Goal: Task Accomplishment & Management: Use online tool/utility

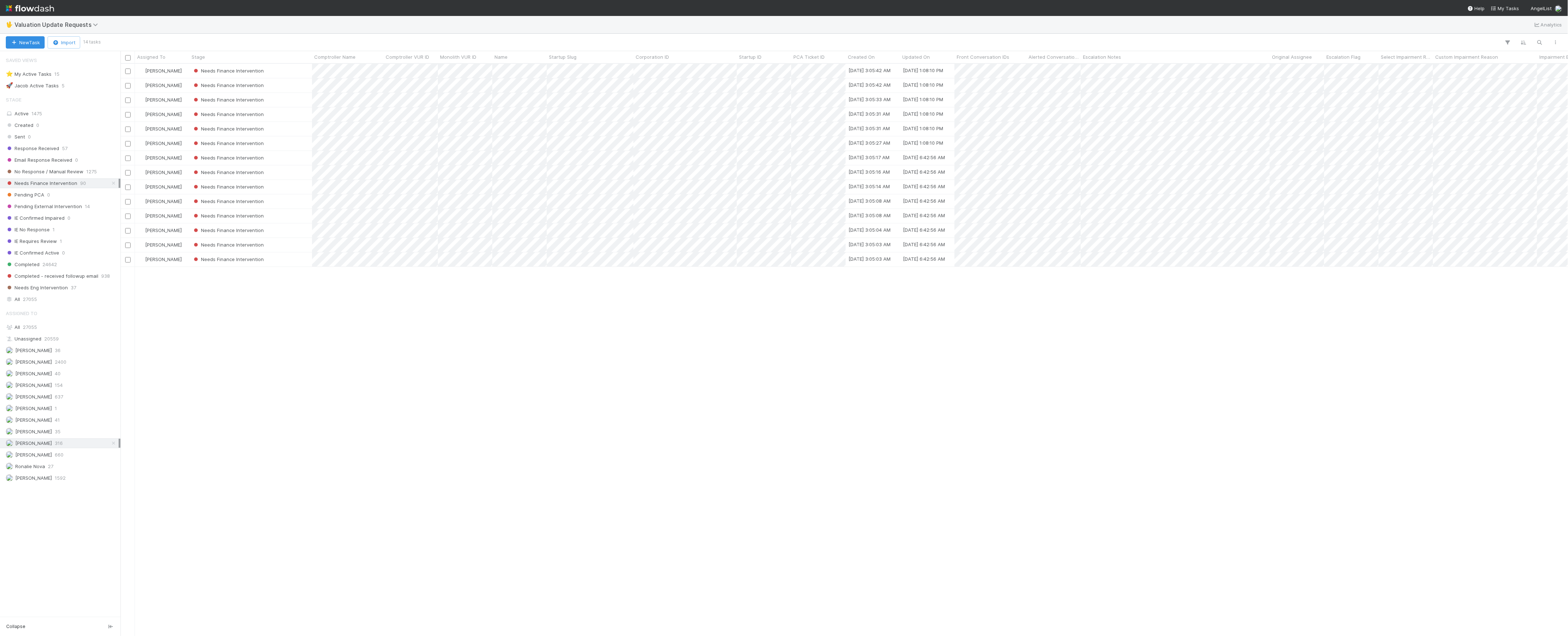
scroll to position [565, 1440]
click at [68, 25] on span "Valuation Update Requests" at bounding box center [58, 25] width 87 height 7
click at [85, 73] on div "🔧 Data Flags > Data Flag Resolution - Finance" at bounding box center [94, 67] width 181 height 13
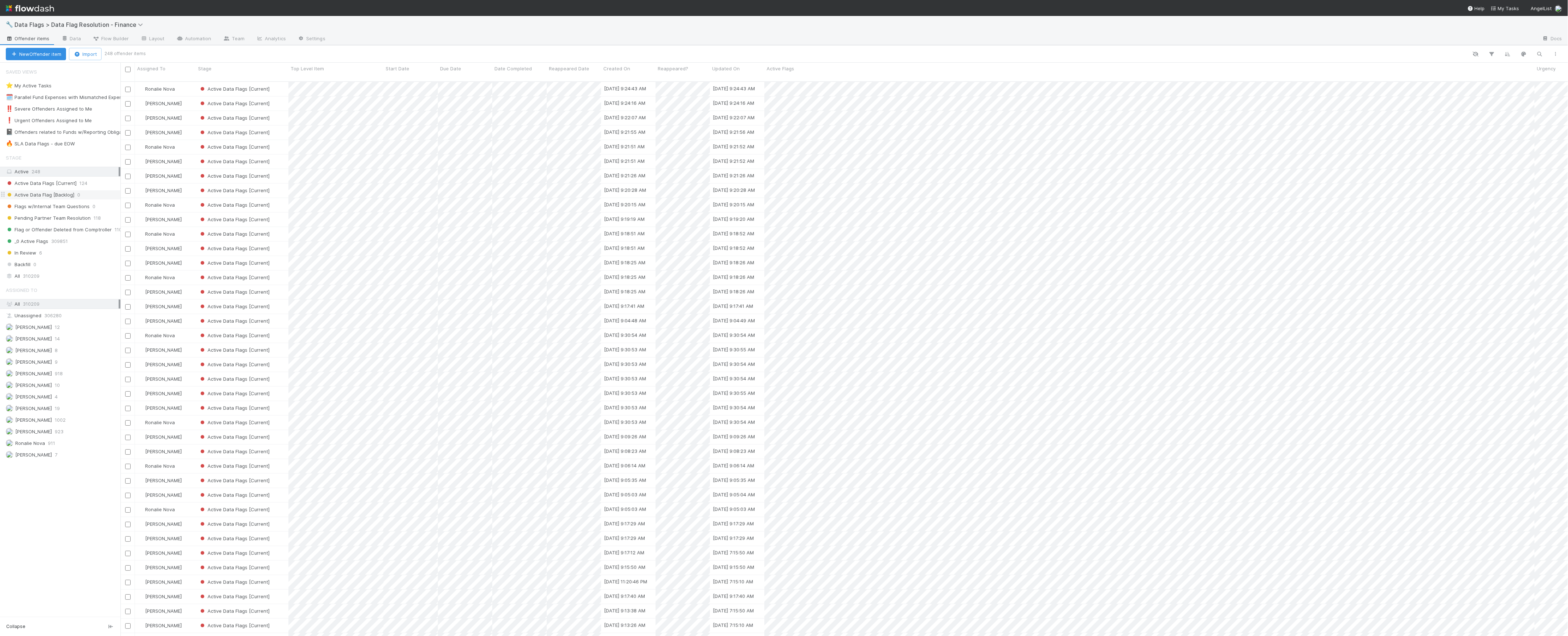
scroll to position [553, 1440]
click at [75, 436] on div "Marvey Fuentes 923" at bounding box center [62, 432] width 113 height 9
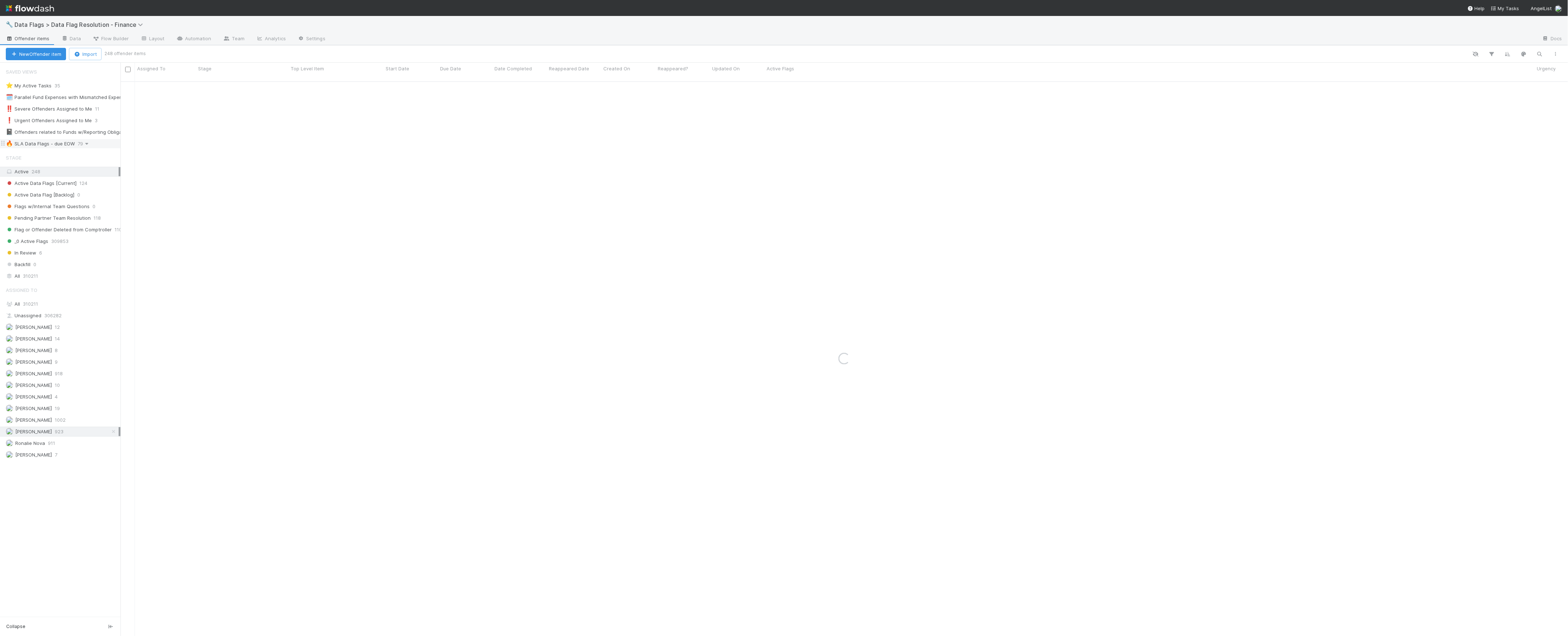
click at [86, 145] on icon at bounding box center [86, 144] width 7 height 5
click at [52, 144] on div "View Settings Default for everyone Rename this view Delete this view" at bounding box center [784, 318] width 1568 height 636
click at [52, 144] on div "🔥 SLA Data Flags - due EOW" at bounding box center [40, 144] width 69 height 9
click at [74, 145] on div "🔥 SLA Data Flags - due EOW 79" at bounding box center [63, 144] width 114 height 9
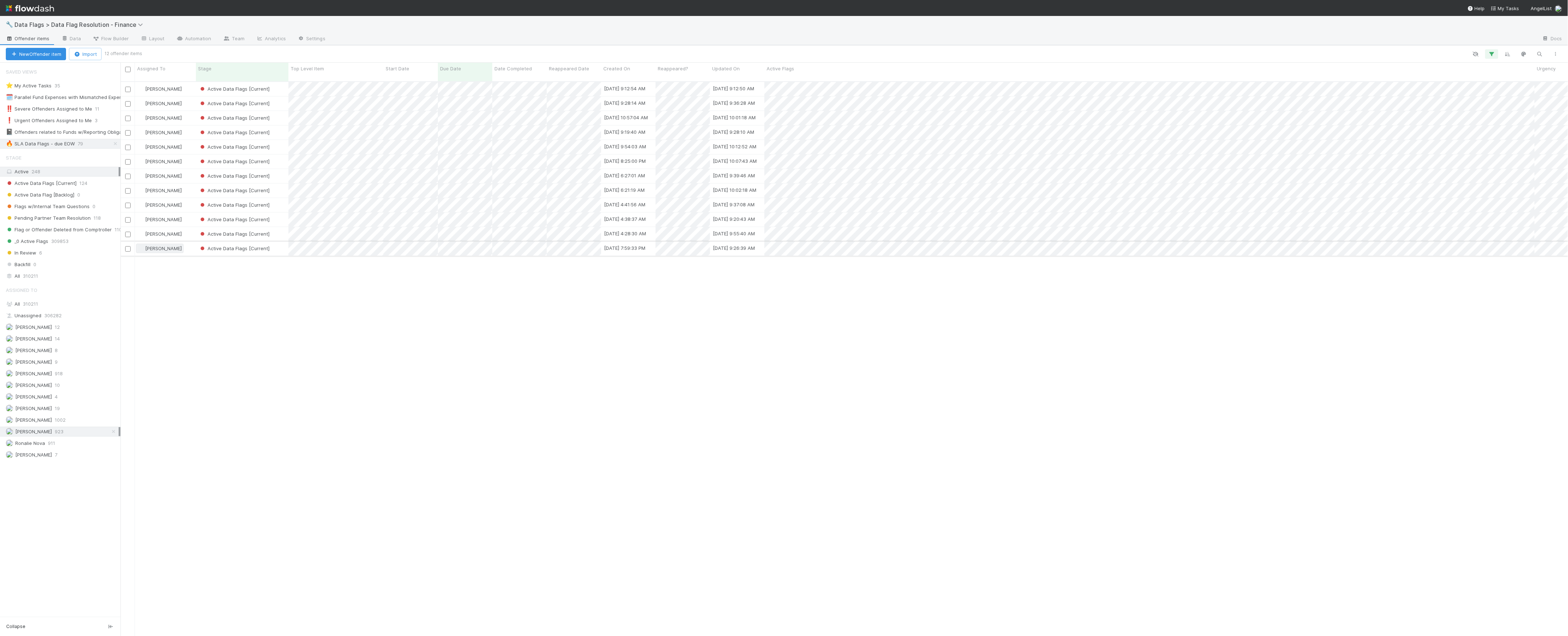
scroll to position [553, 1440]
click at [277, 245] on div "Active Data Flags [Current]" at bounding box center [242, 248] width 93 height 14
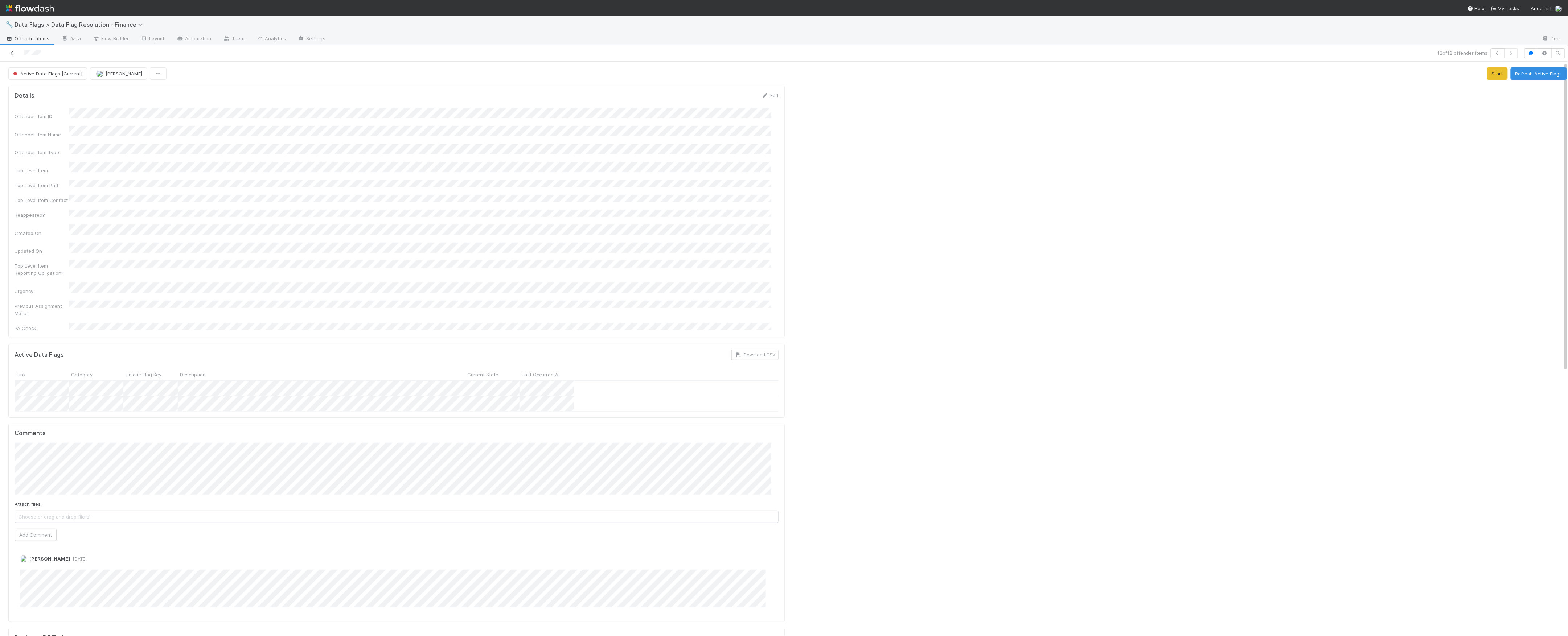
click at [9, 57] on link at bounding box center [12, 54] width 7 height 7
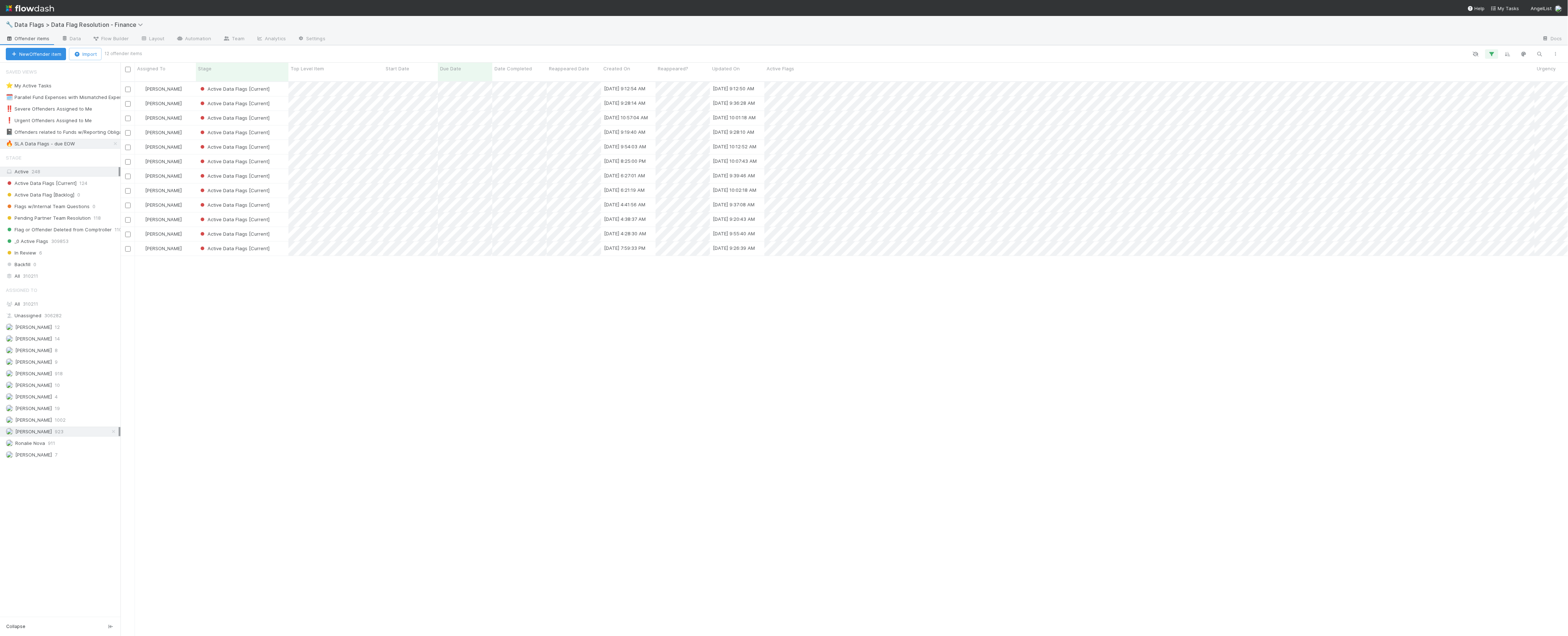
scroll to position [553, 1440]
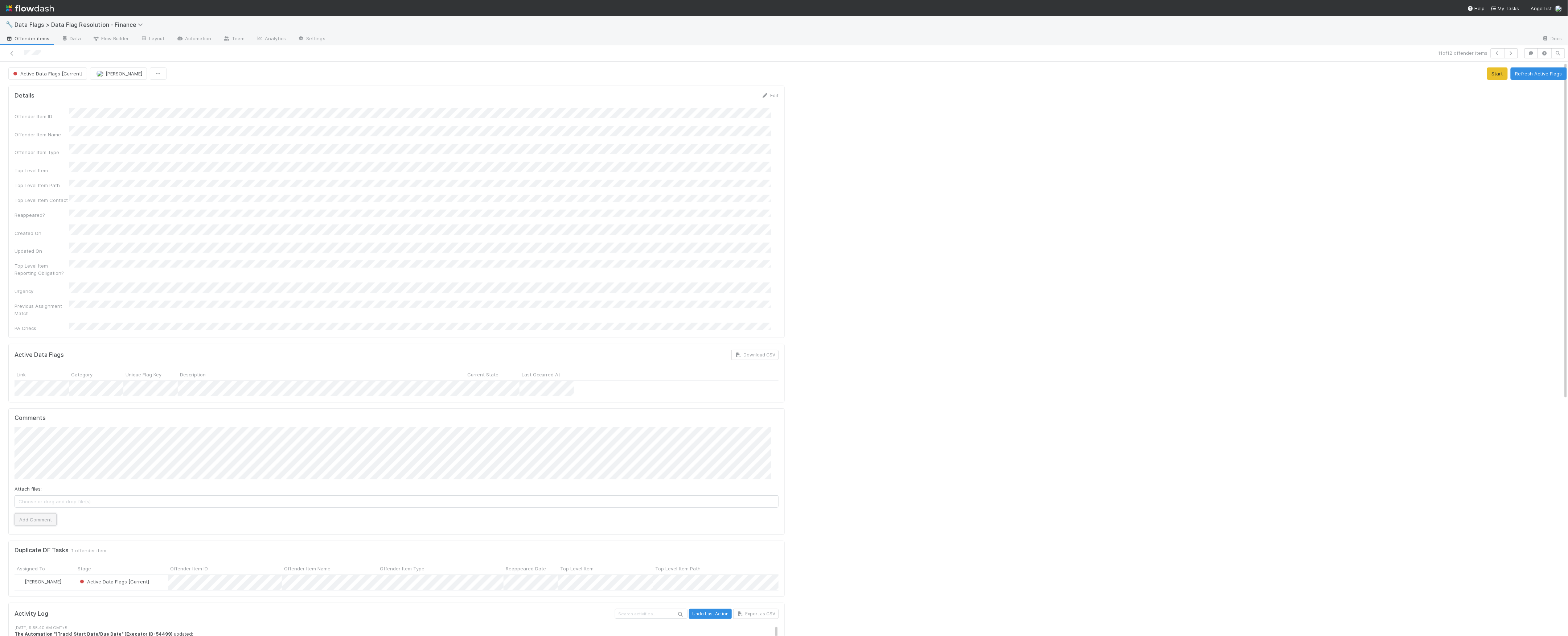
click at [43, 514] on button "Add Comment" at bounding box center [35, 520] width 42 height 12
click at [23, 70] on button "Active Data Flags [Current]" at bounding box center [47, 74] width 79 height 12
click at [57, 135] on div "Pending Partner Team Resolution" at bounding box center [57, 131] width 102 height 13
click at [1273, 197] on div at bounding box center [1178, 599] width 782 height 1032
click at [31, 72] on span "Pending Partner Team Resolution" at bounding box center [54, 74] width 85 height 6
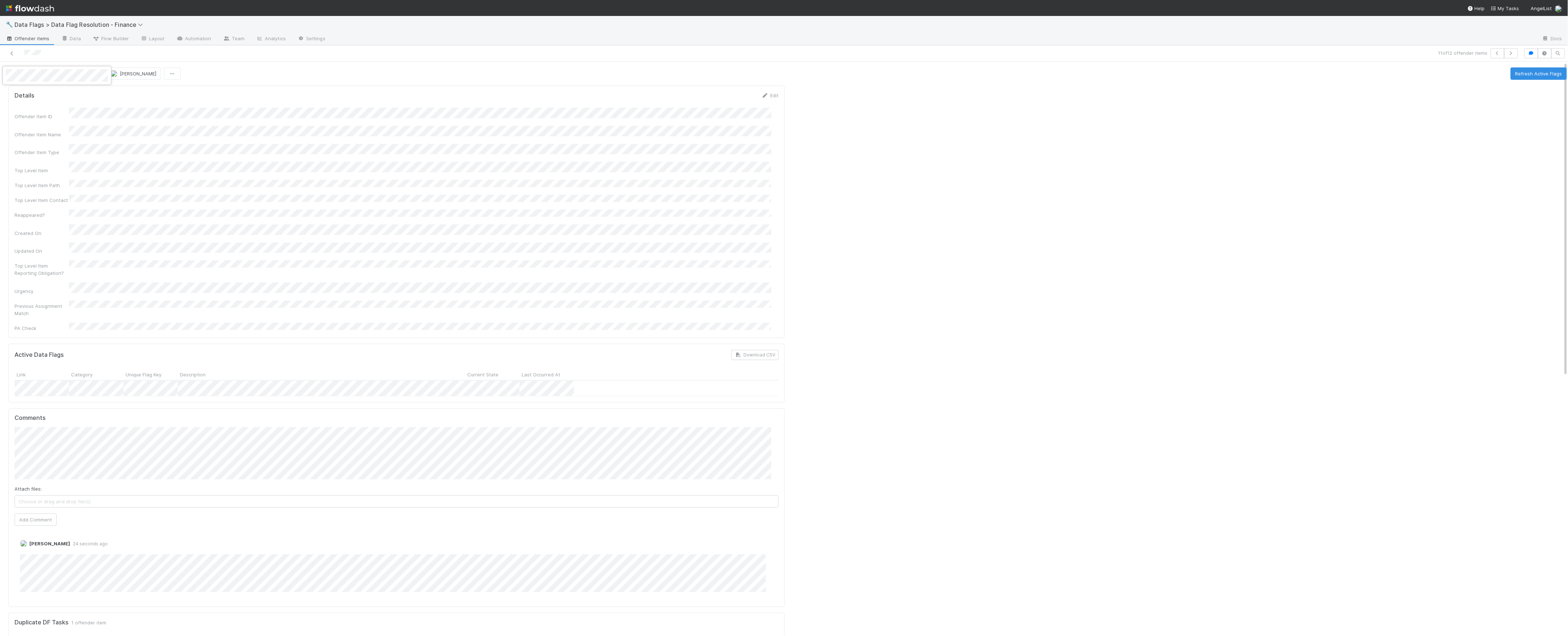
click at [481, 146] on div at bounding box center [784, 318] width 1568 height 636
click at [10, 51] on link at bounding box center [12, 54] width 7 height 7
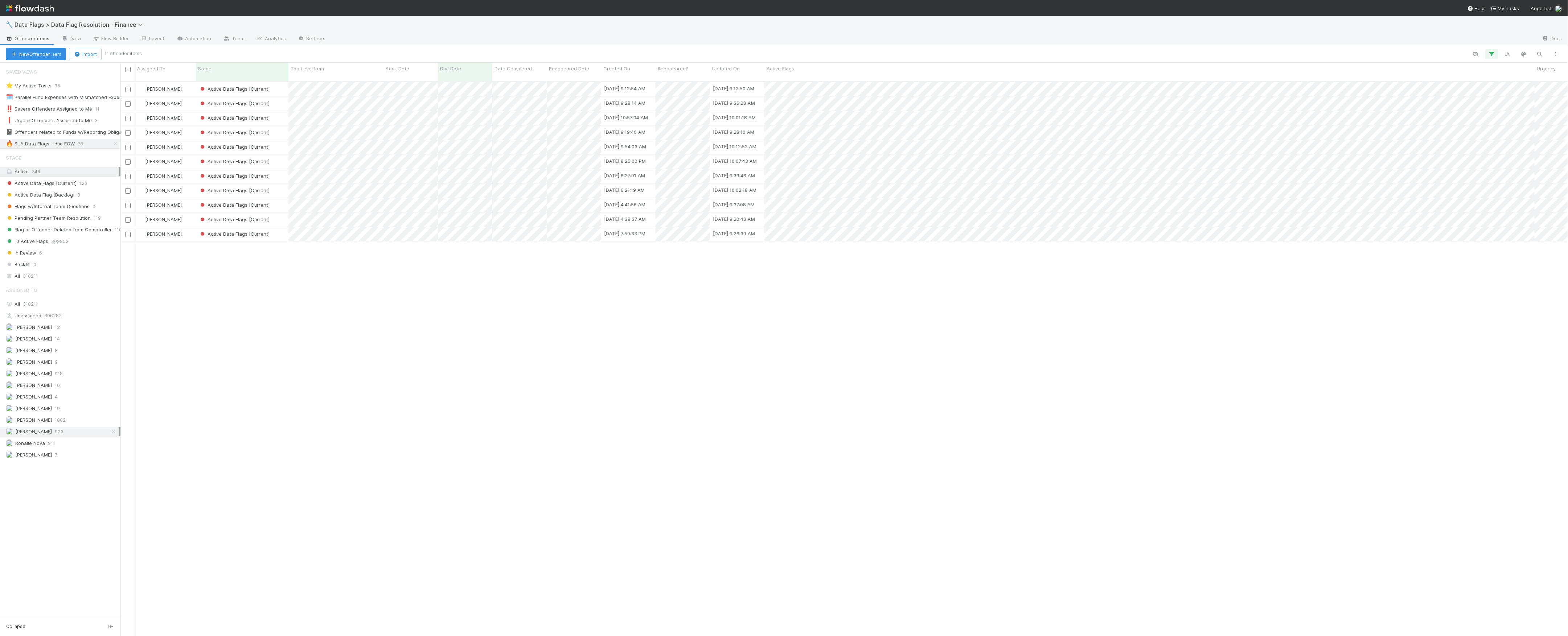
scroll to position [553, 1440]
click at [278, 216] on div "Active Data Flags [Current]" at bounding box center [242, 219] width 93 height 14
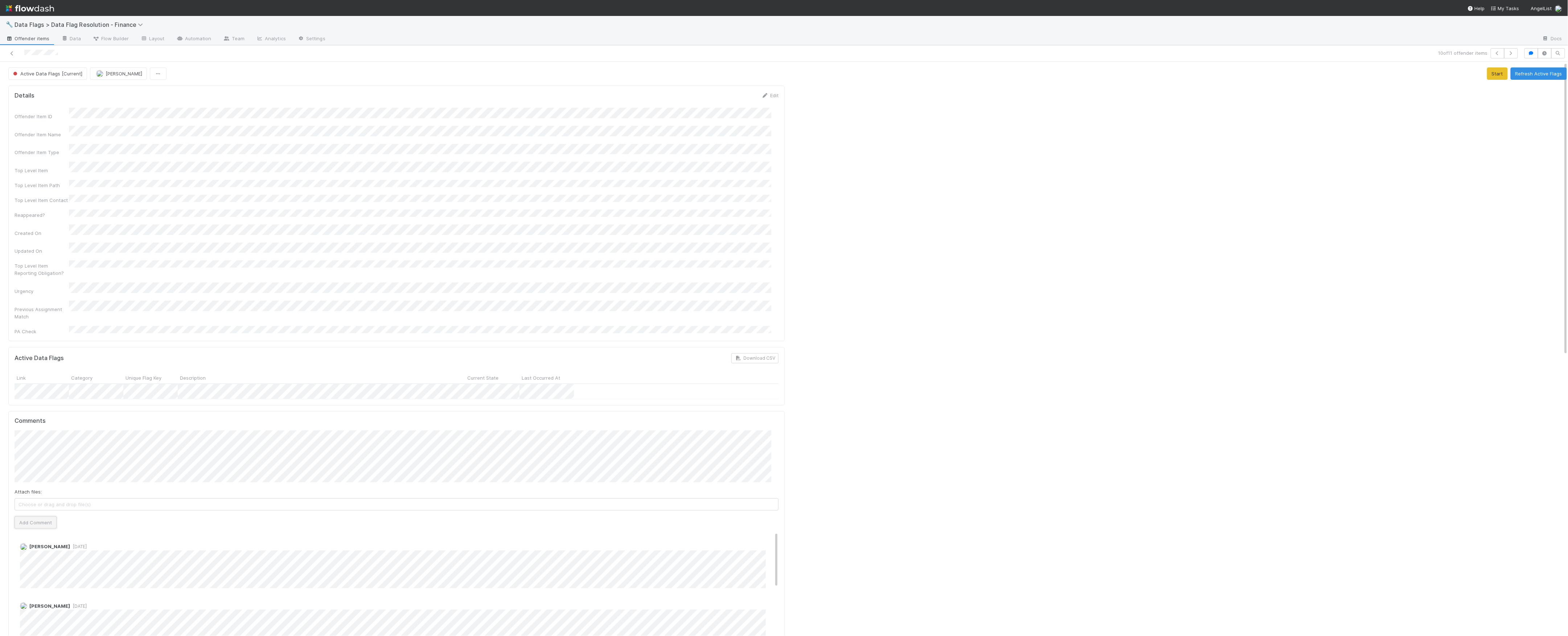
click at [52, 517] on button "Add Comment" at bounding box center [35, 523] width 42 height 12
click at [61, 72] on span "Active Data Flags [Current]" at bounding box center [47, 74] width 71 height 6
click at [75, 133] on span "Pending Partner Team Resolution" at bounding box center [52, 132] width 85 height 6
click at [923, 175] on div at bounding box center [1178, 637] width 782 height 1108
click at [11, 54] on icon at bounding box center [12, 54] width 7 height 5
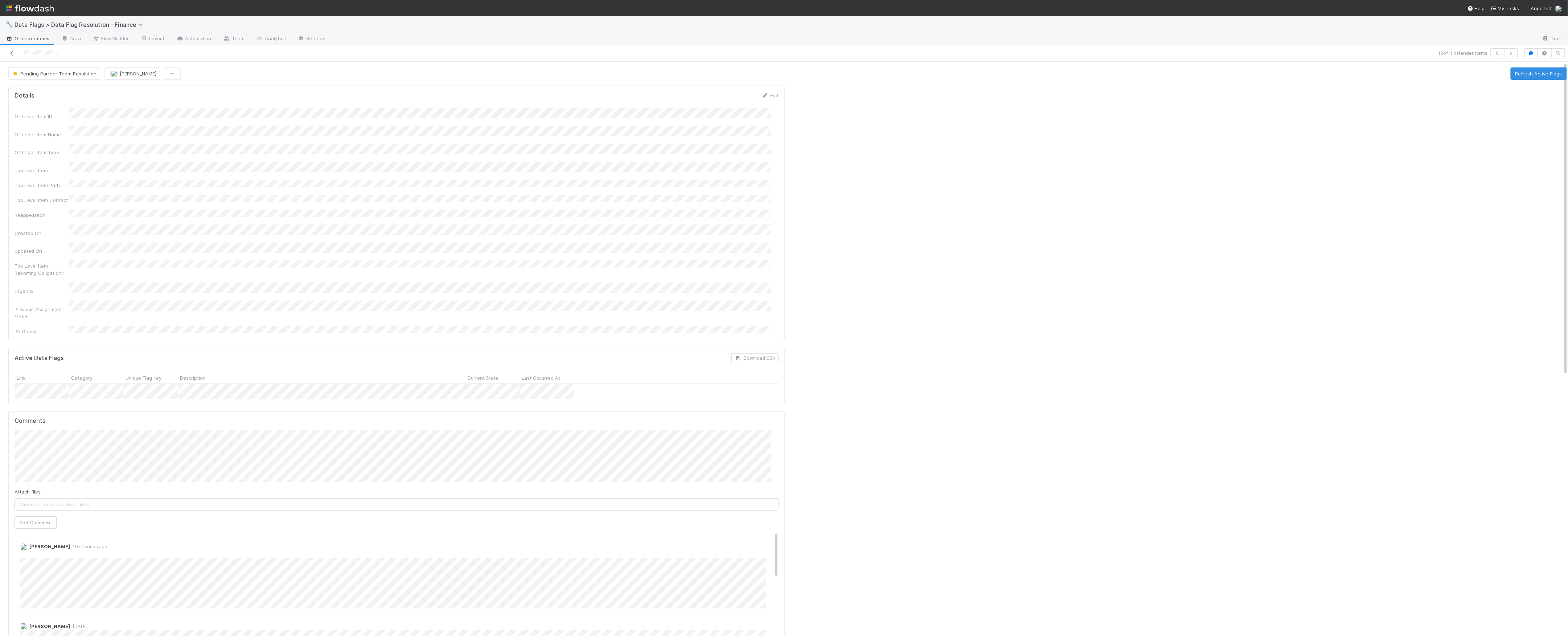
click at [12, 52] on icon at bounding box center [12, 54] width 7 height 5
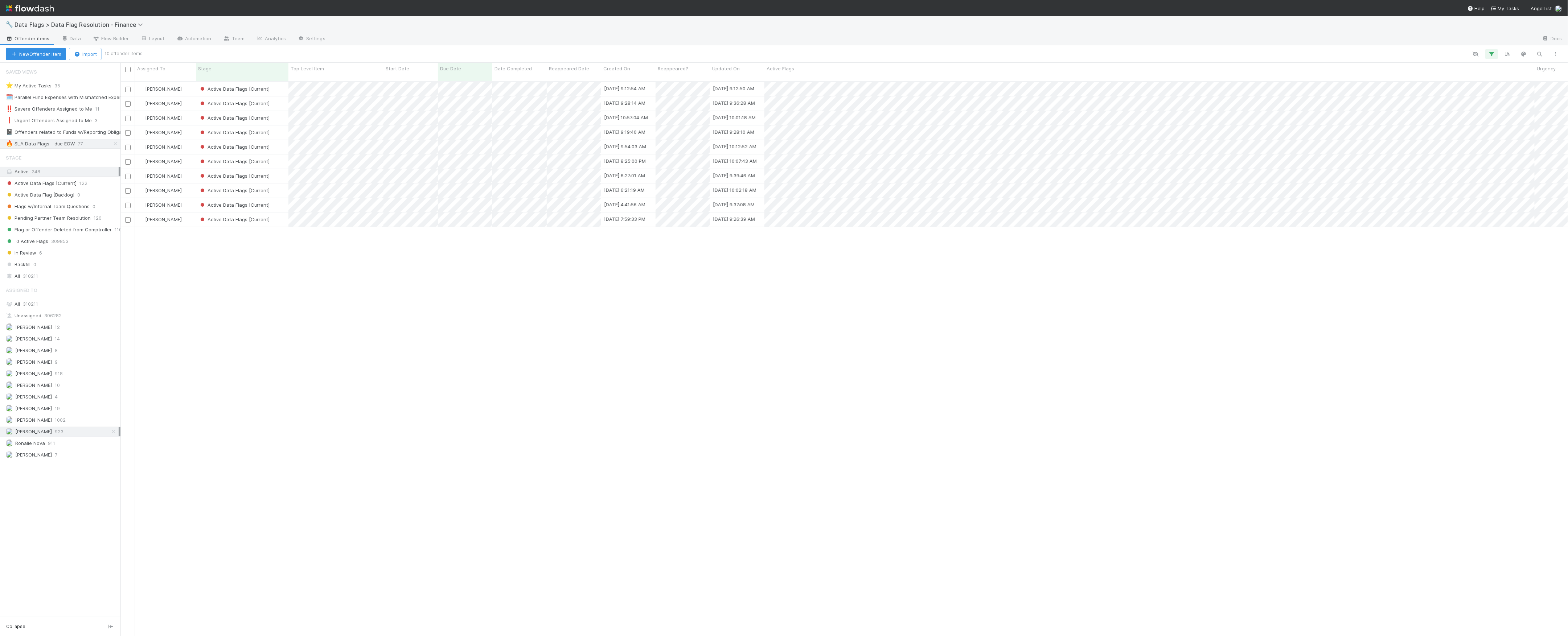
scroll to position [8, 8]
click at [271, 184] on div "Active Data Flags [Current]" at bounding box center [242, 190] width 93 height 14
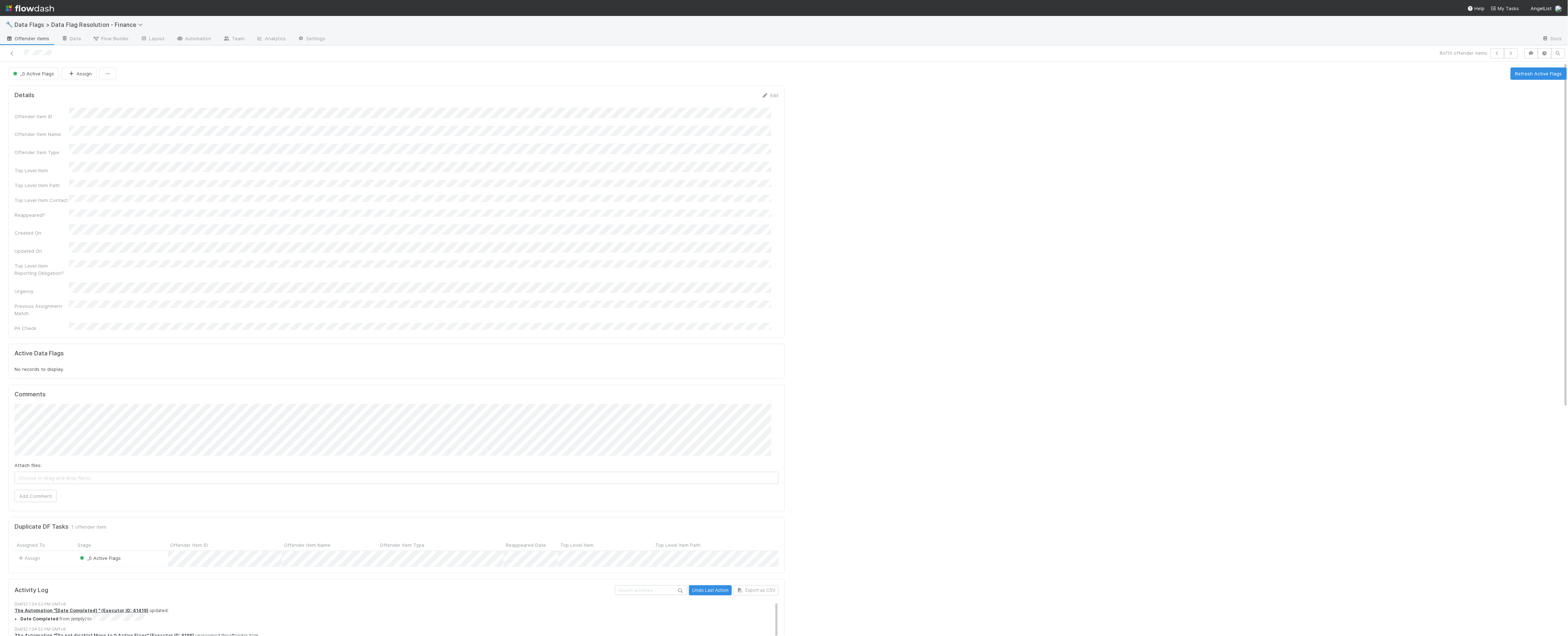
click at [57, 485] on div "Comments Attach files: Choose or drag and drop file(s) Add Comment" at bounding box center [396, 448] width 776 height 127
click at [53, 490] on button "Add Comment" at bounding box center [35, 496] width 42 height 12
click at [14, 54] on icon at bounding box center [12, 54] width 7 height 5
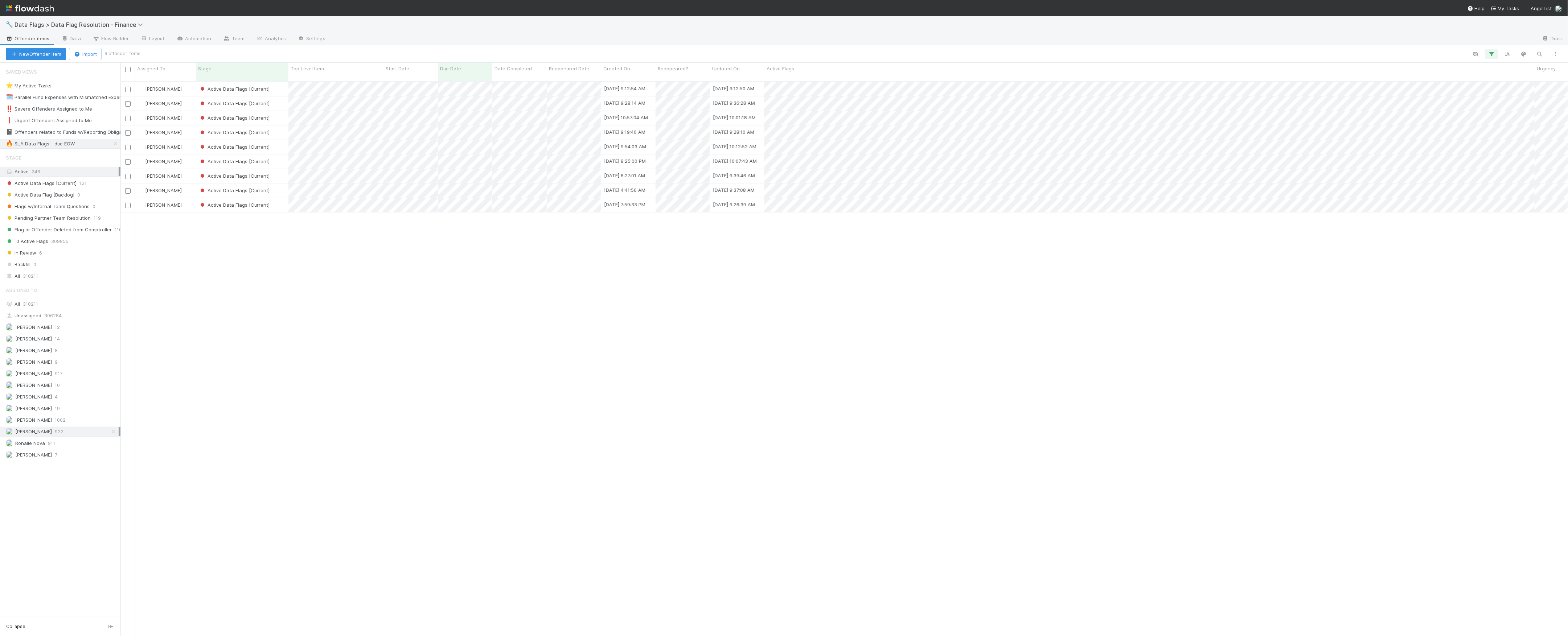
scroll to position [8, 8]
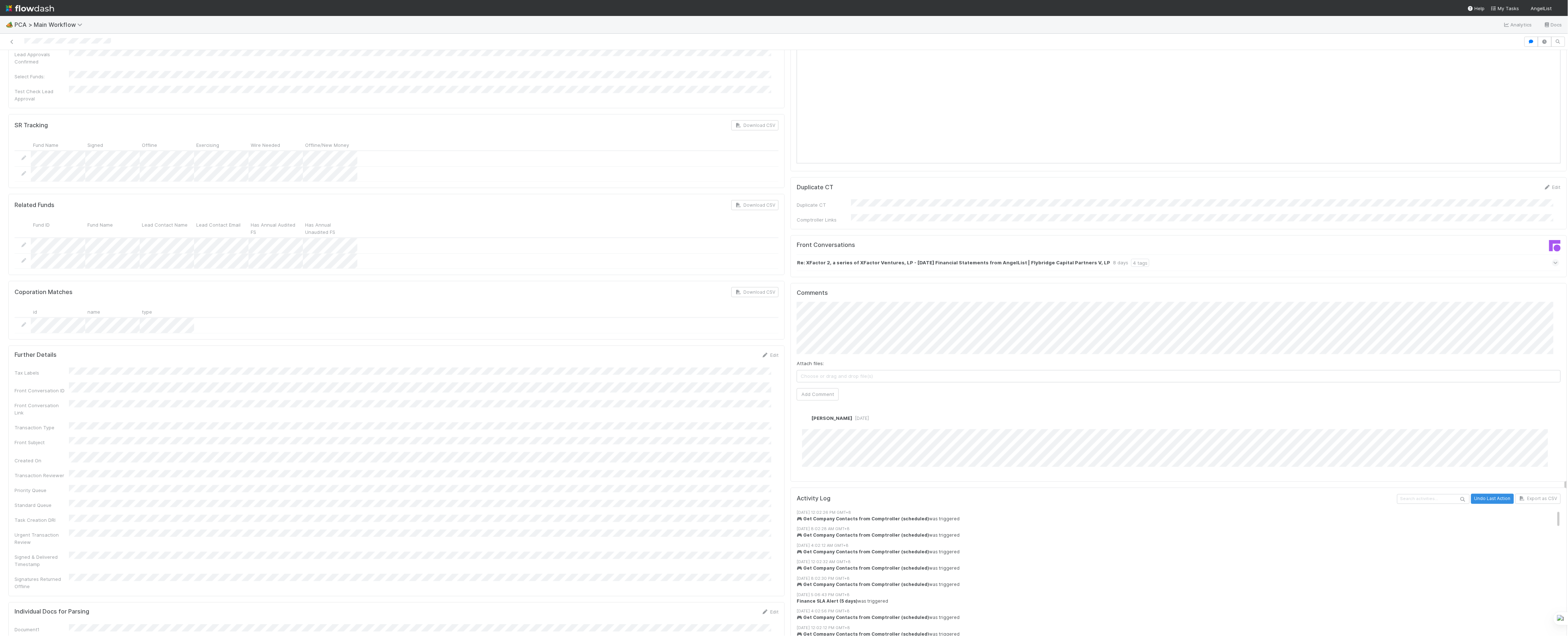
scroll to position [870, 0]
click at [1143, 255] on div "Re: XFactor 2, a series of XFactor Ventures, LP - 2025-06-30 Financial Statemen…" at bounding box center [1178, 263] width 763 height 16
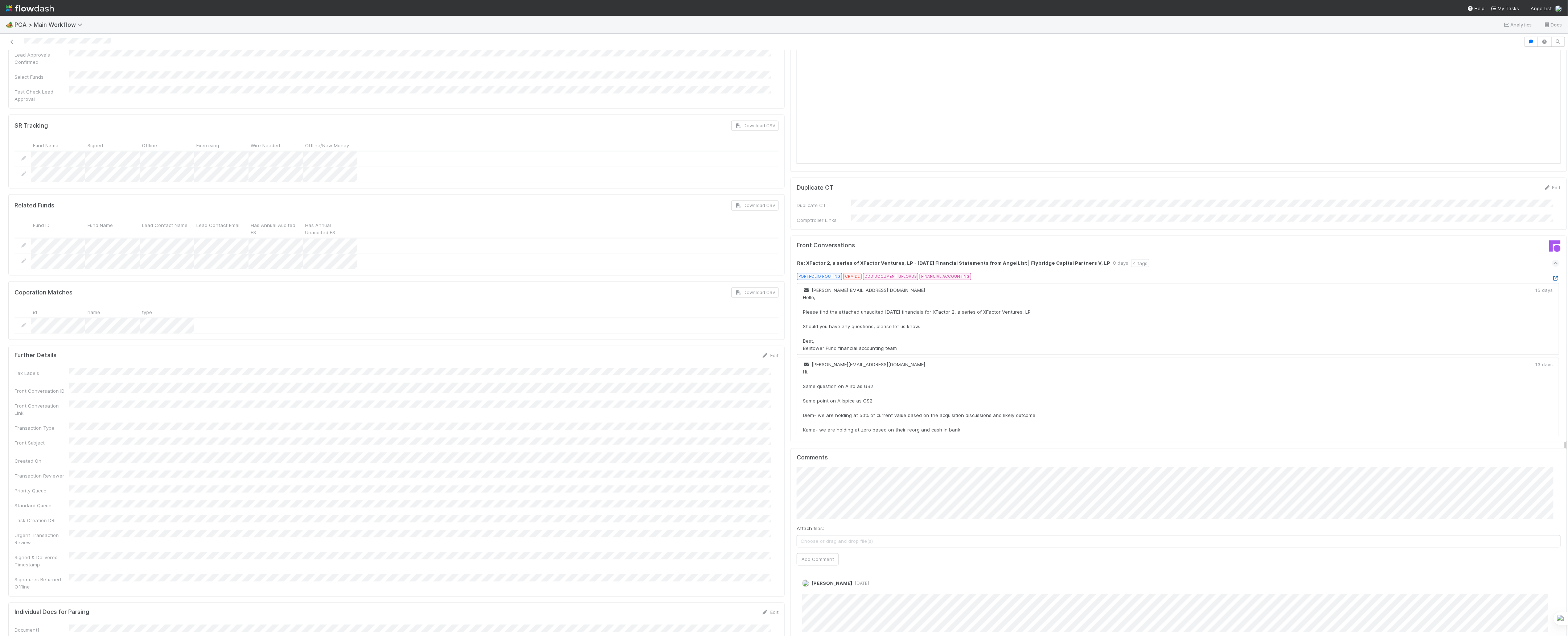
click at [1552, 276] on icon at bounding box center [1556, 279] width 7 height 5
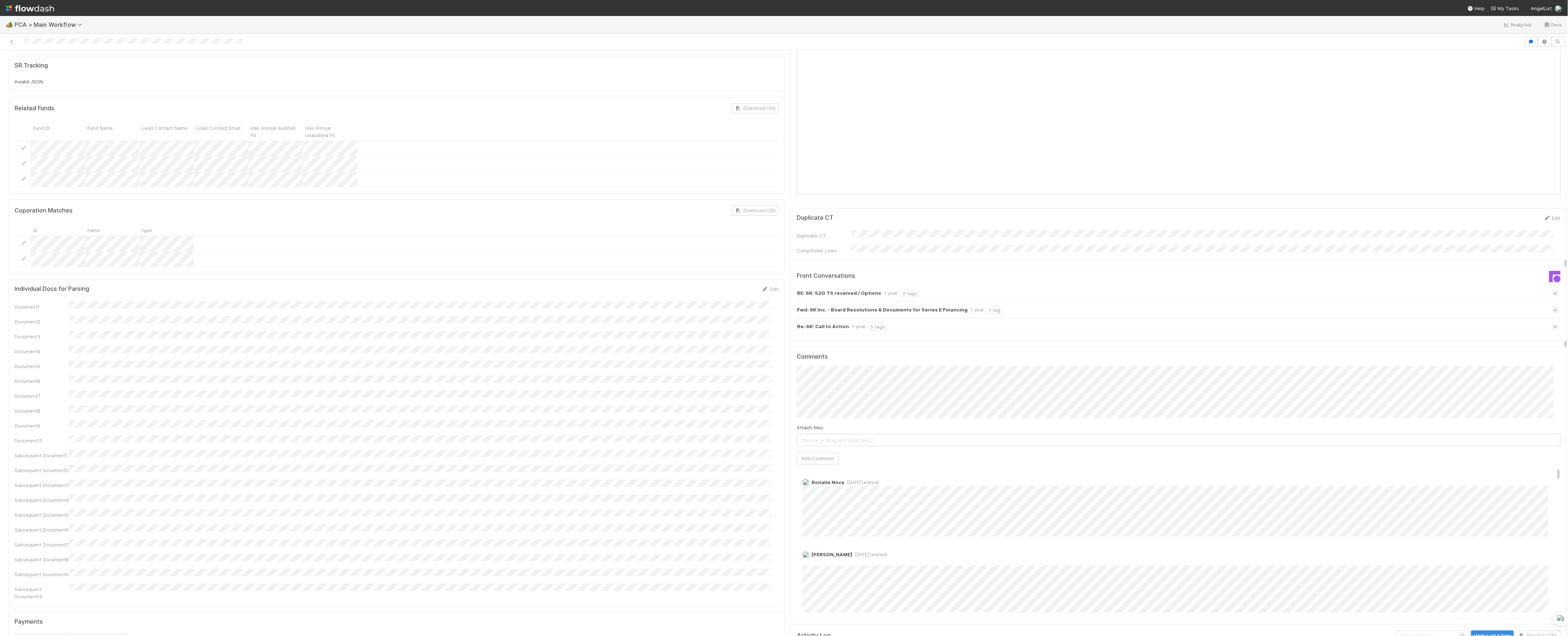
click at [772, 445] on div "Individual Docs for Parsing Edit Document1 Document2 Document3 Document4 Docume…" at bounding box center [396, 443] width 776 height 327
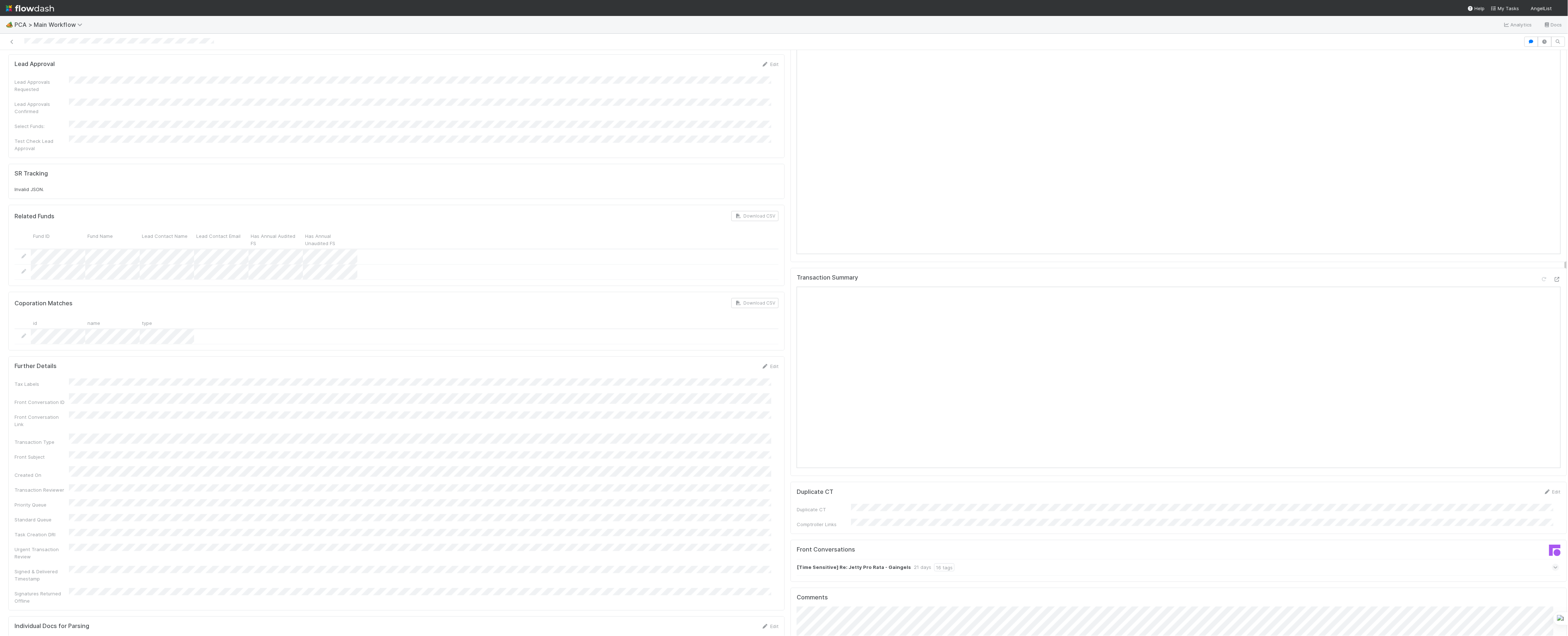
scroll to position [677, 0]
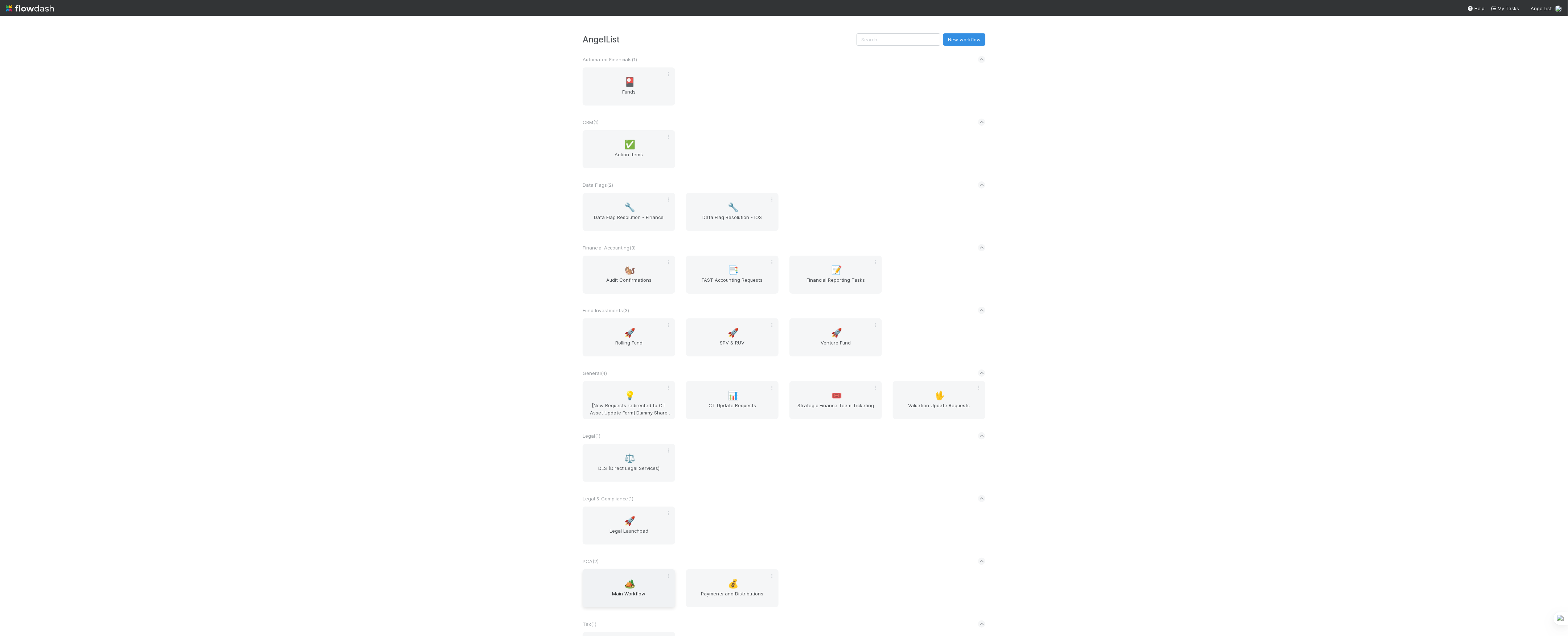
click at [623, 593] on span "Main Workflow" at bounding box center [629, 598] width 86 height 15
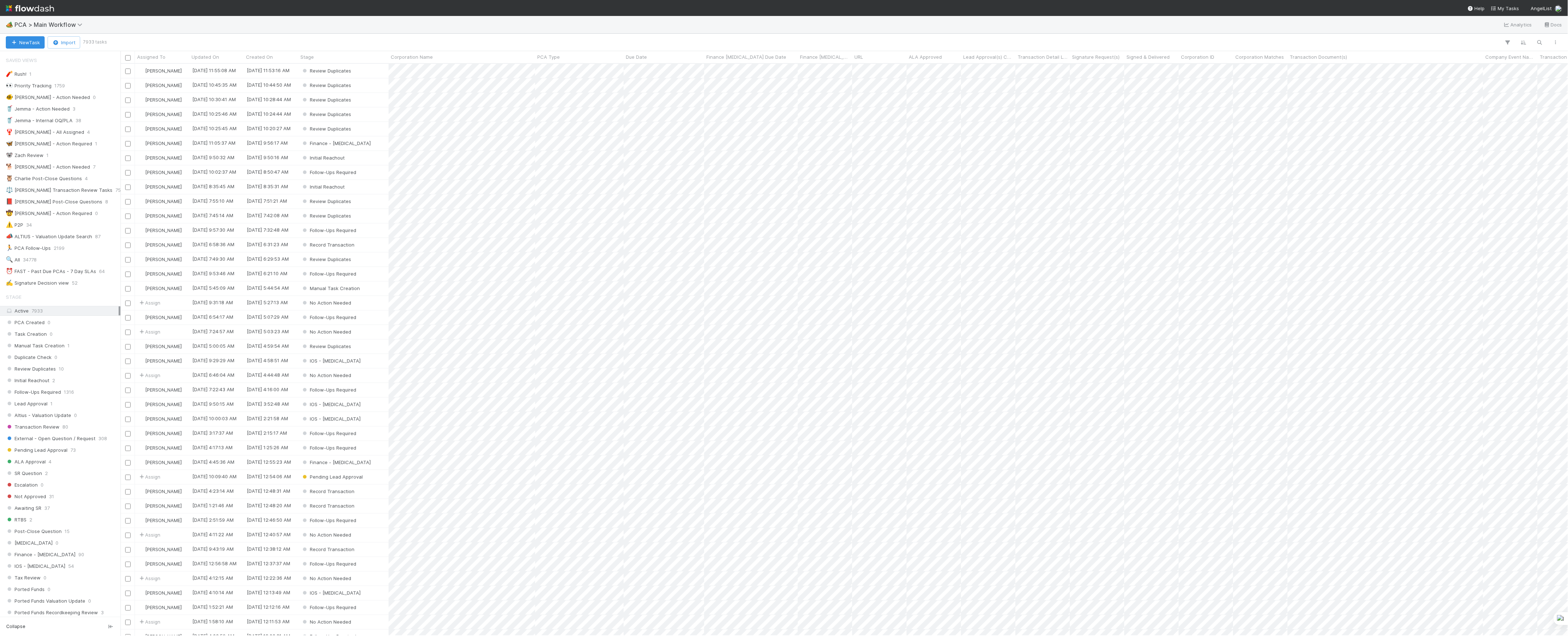
scroll to position [565, 1440]
click at [21, 49] on div "New Task Import 7933 tasks" at bounding box center [784, 42] width 1568 height 18
click at [23, 48] on button "New Task" at bounding box center [26, 43] width 39 height 12
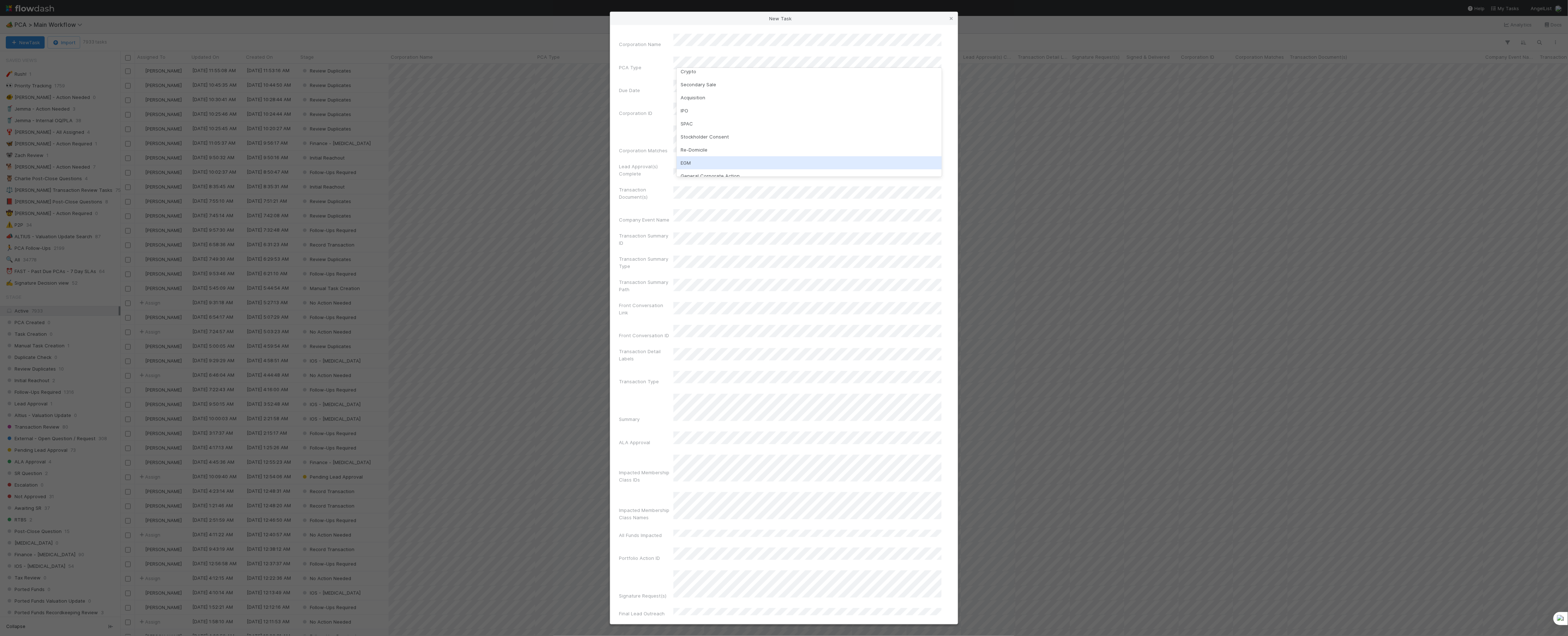
scroll to position [142, 0]
click at [727, 83] on div "Follow-on Financing" at bounding box center [810, 77] width 265 height 13
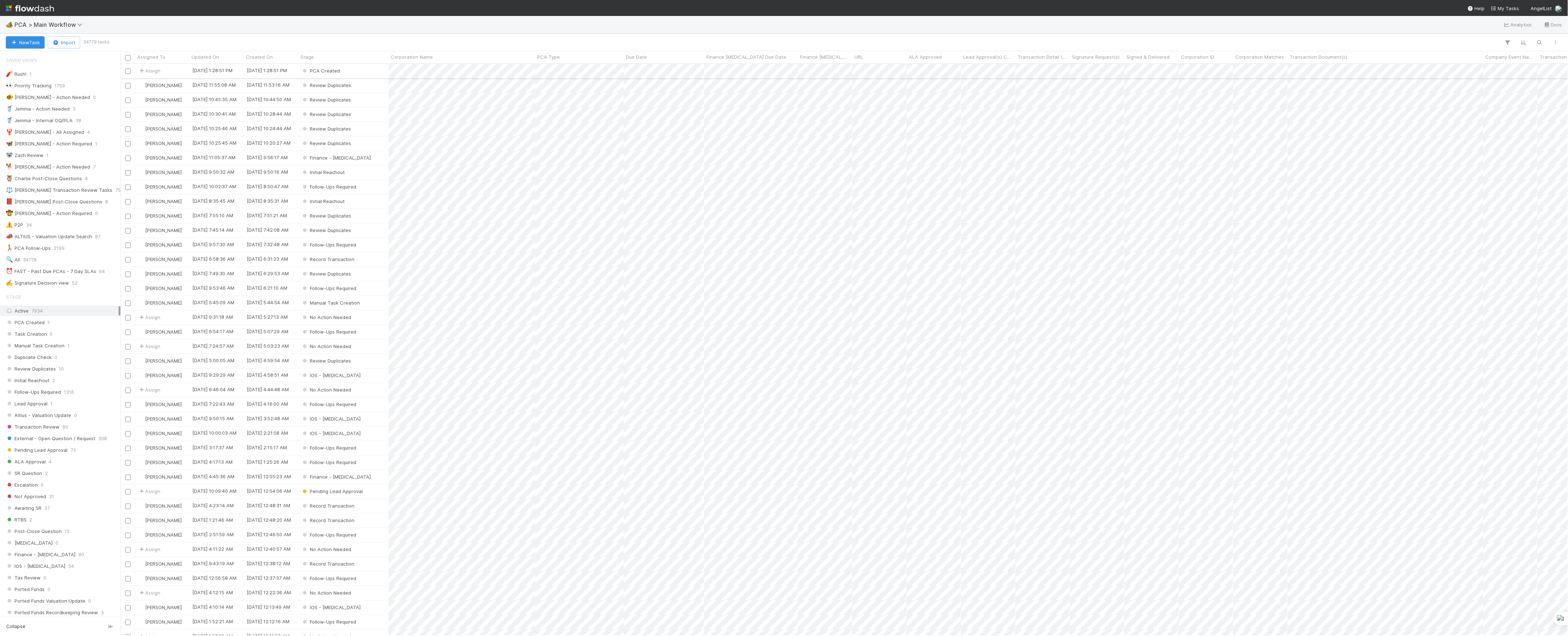
click at [375, 74] on div "PCA Created" at bounding box center [343, 71] width 90 height 14
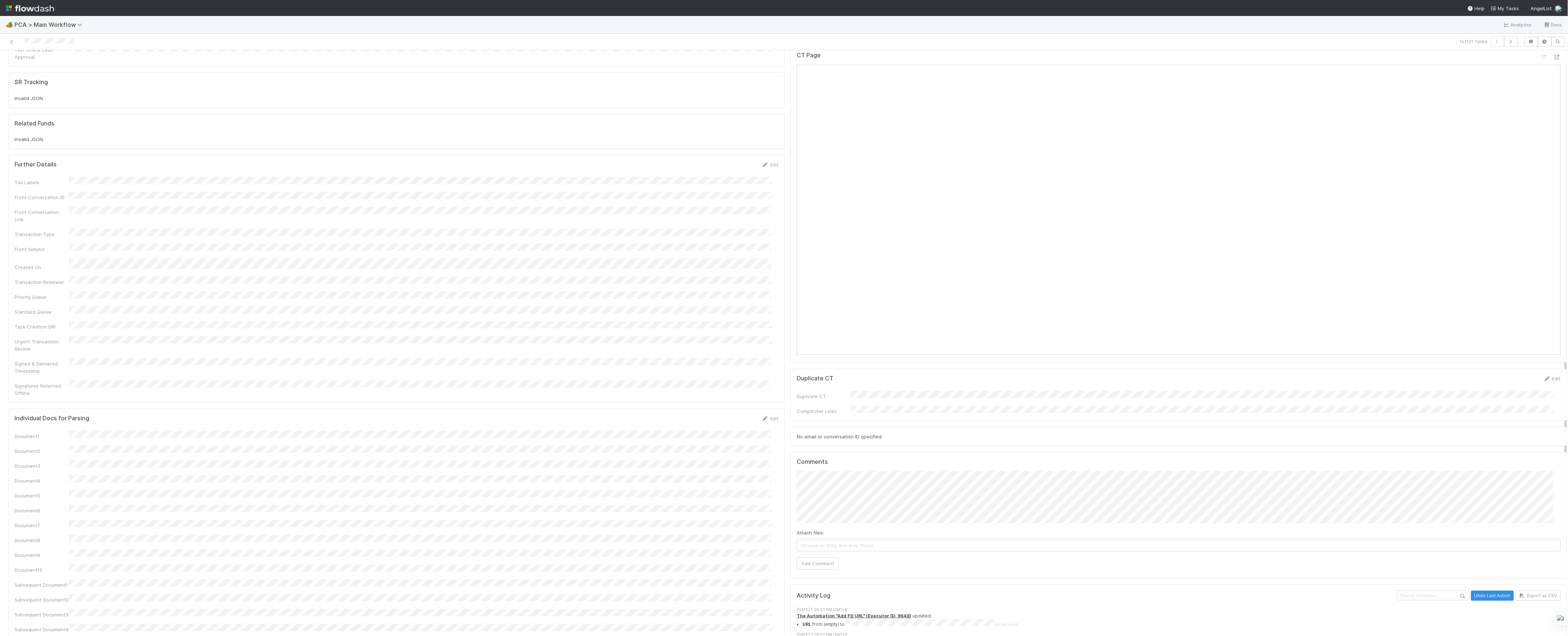
scroll to position [629, 0]
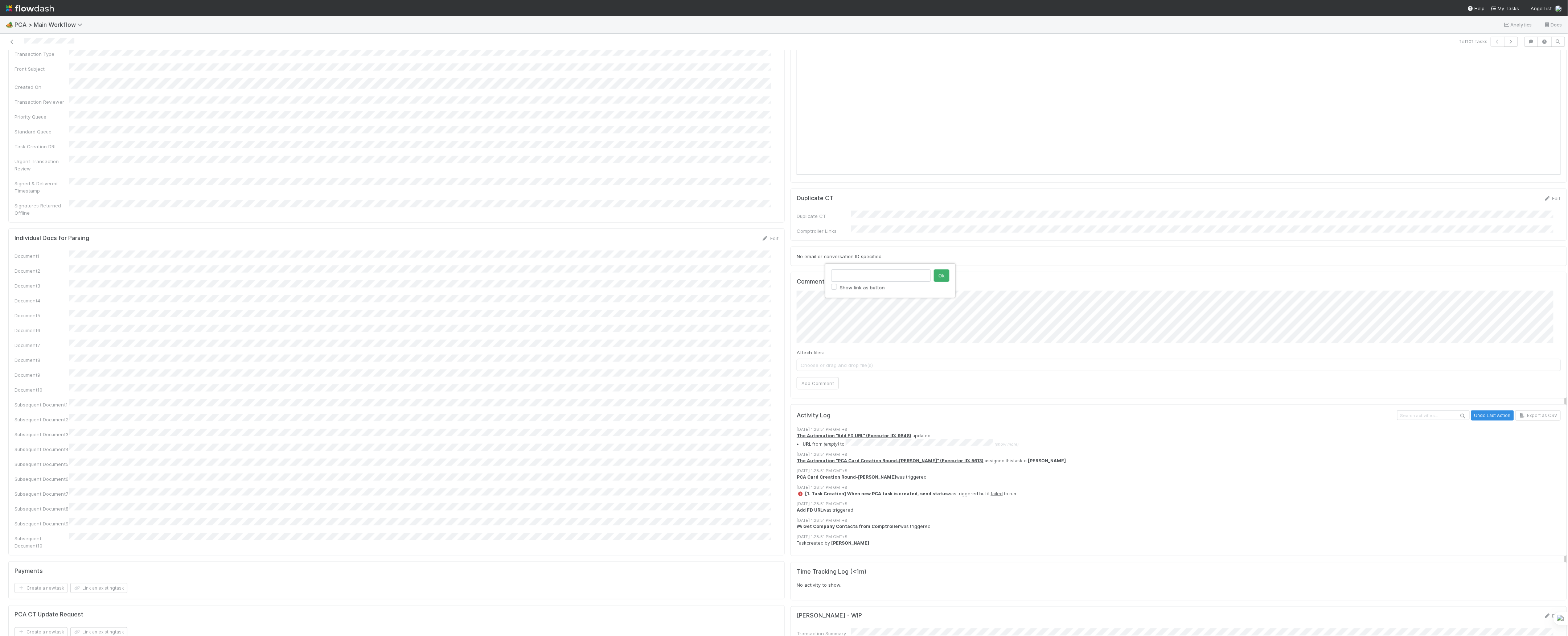
type input "b8986e3fb066450aa56c2def1571ec3b"
click button "Ok" at bounding box center [942, 276] width 16 height 12
click at [809, 377] on button "Add Comment" at bounding box center [817, 383] width 42 height 12
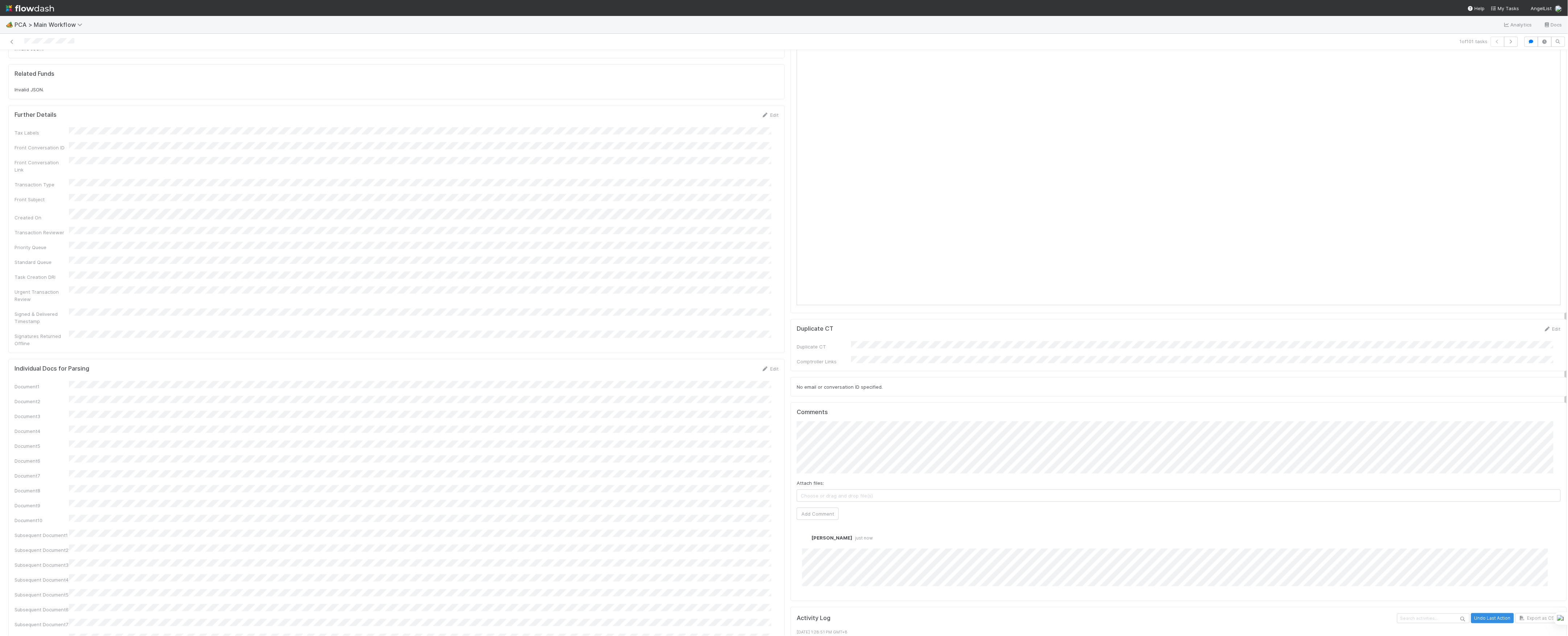
scroll to position [581, 0]
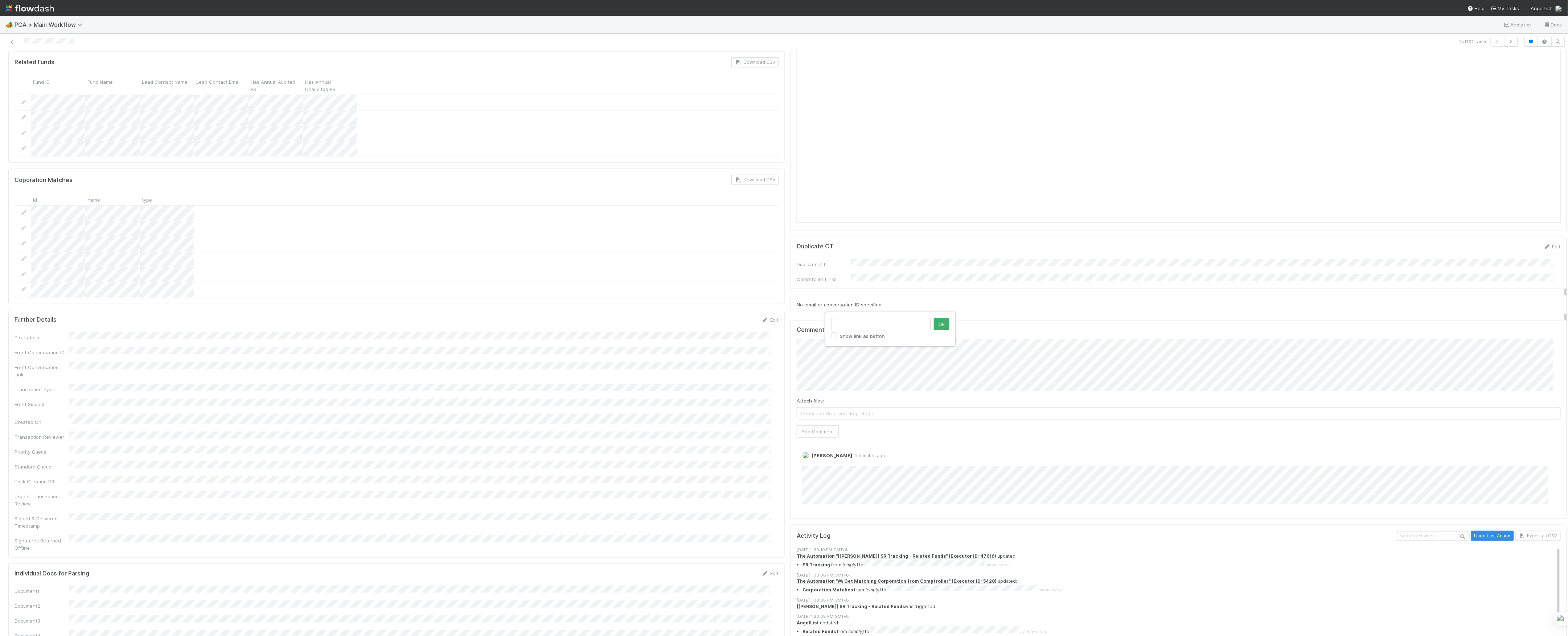
type input "https://comptroller.internal.angellist.com/v/review_data_change_requests?compan…"
click button "Ok" at bounding box center [942, 324] width 16 height 12
type input "https://flowdash.internal.angellist.com/workflows/qYIJZQ/tasks/QBsvjXp"
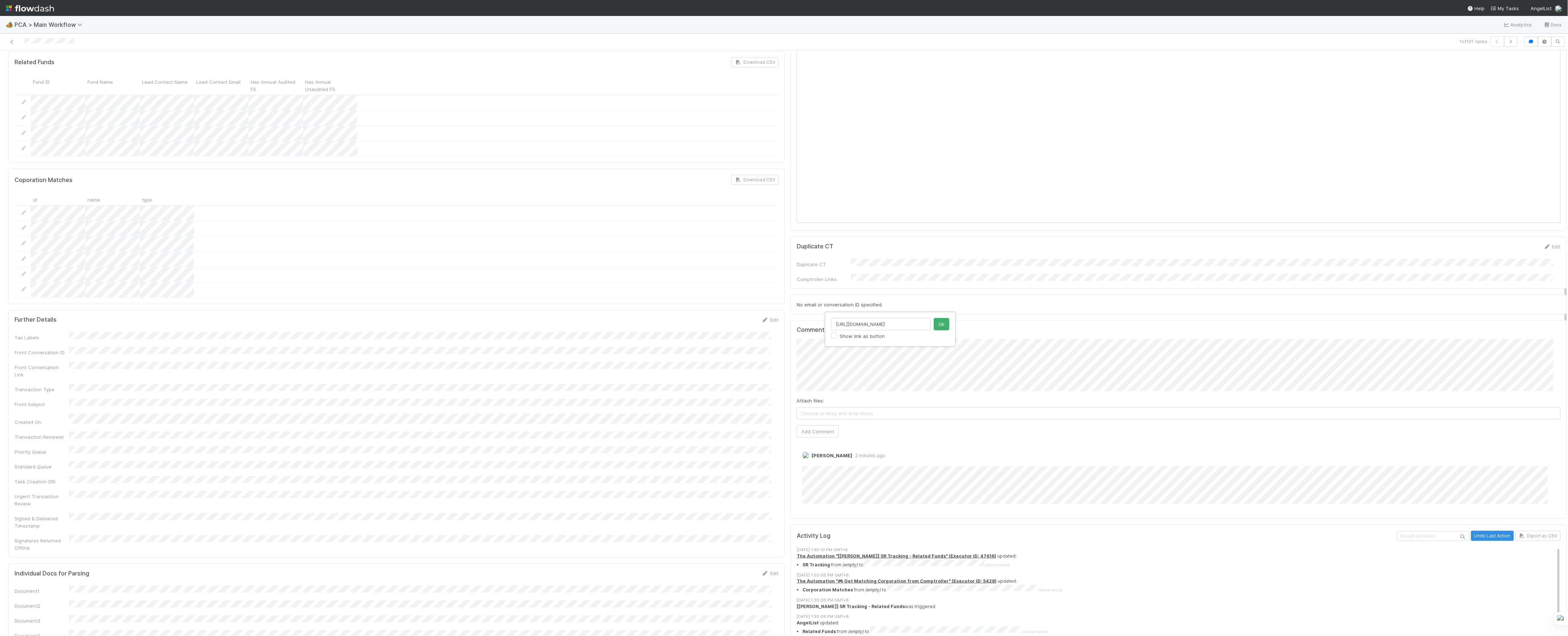
click button "Ok" at bounding box center [942, 324] width 16 height 12
click at [812, 425] on button "Add Comment" at bounding box center [817, 432] width 42 height 12
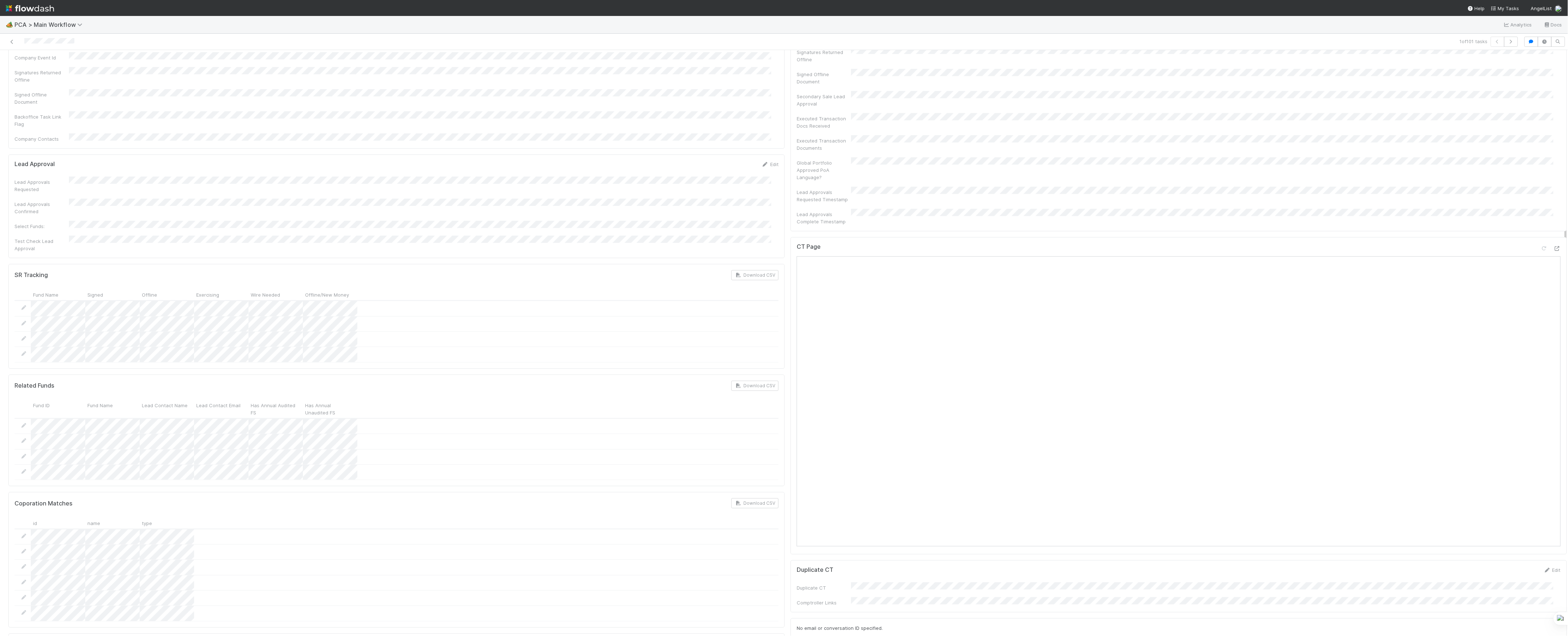
scroll to position [194, 0]
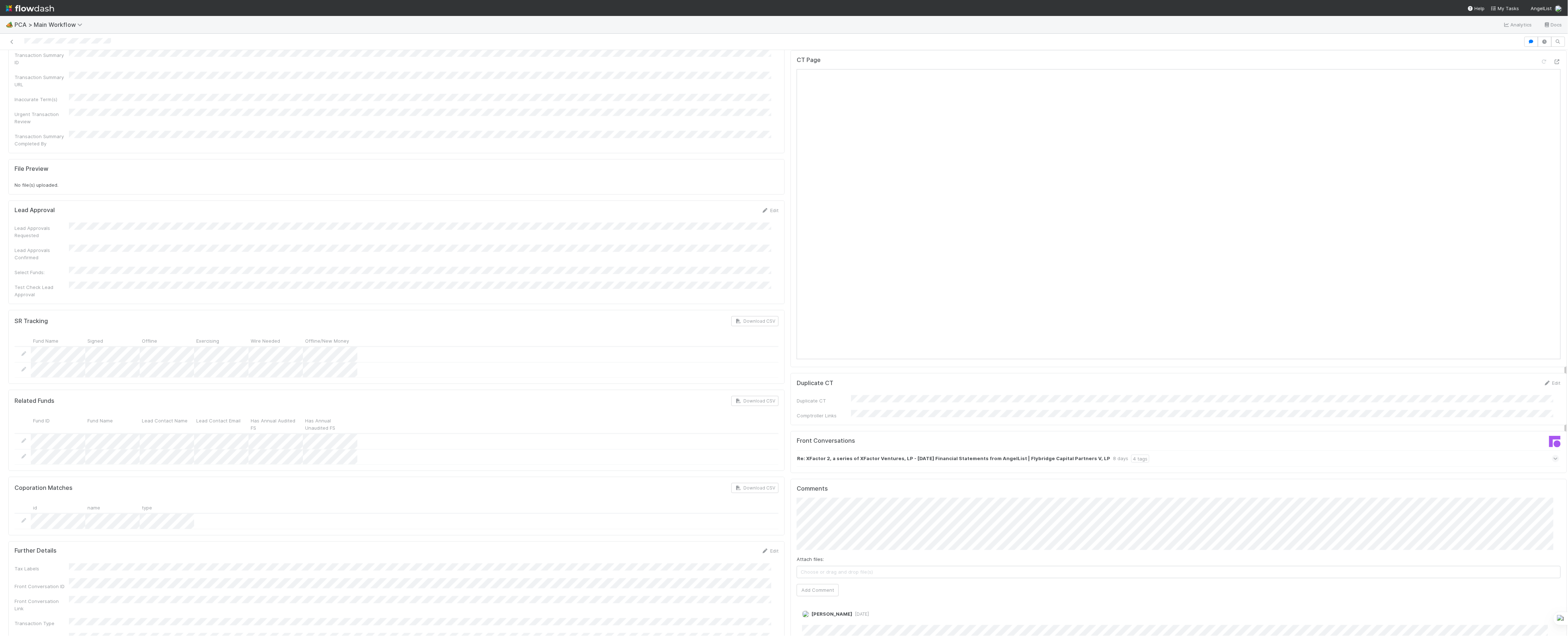
scroll to position [677, 0]
click at [917, 453] on strong "Re: XFactor 2, a series of XFactor Ventures, LP - [DATE] Financial Statements f…" at bounding box center [953, 456] width 313 height 8
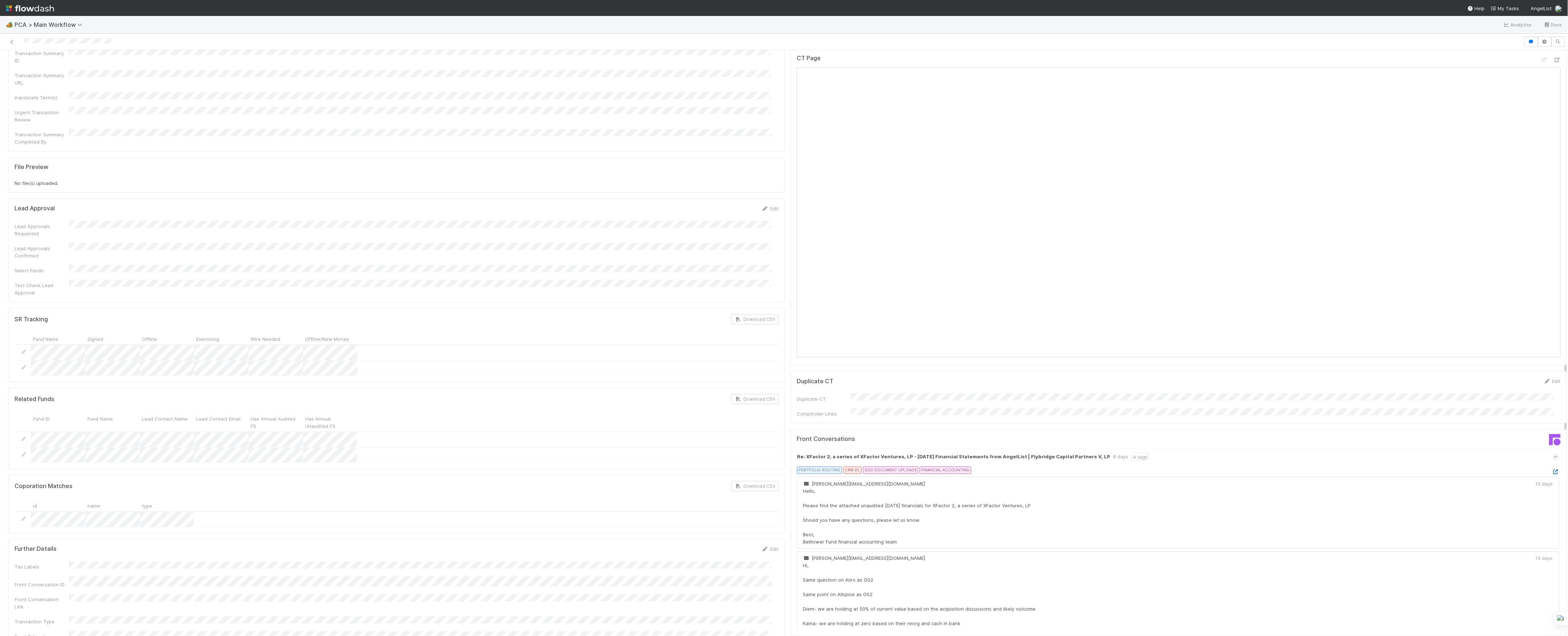
click at [1552, 470] on icon at bounding box center [1556, 472] width 7 height 5
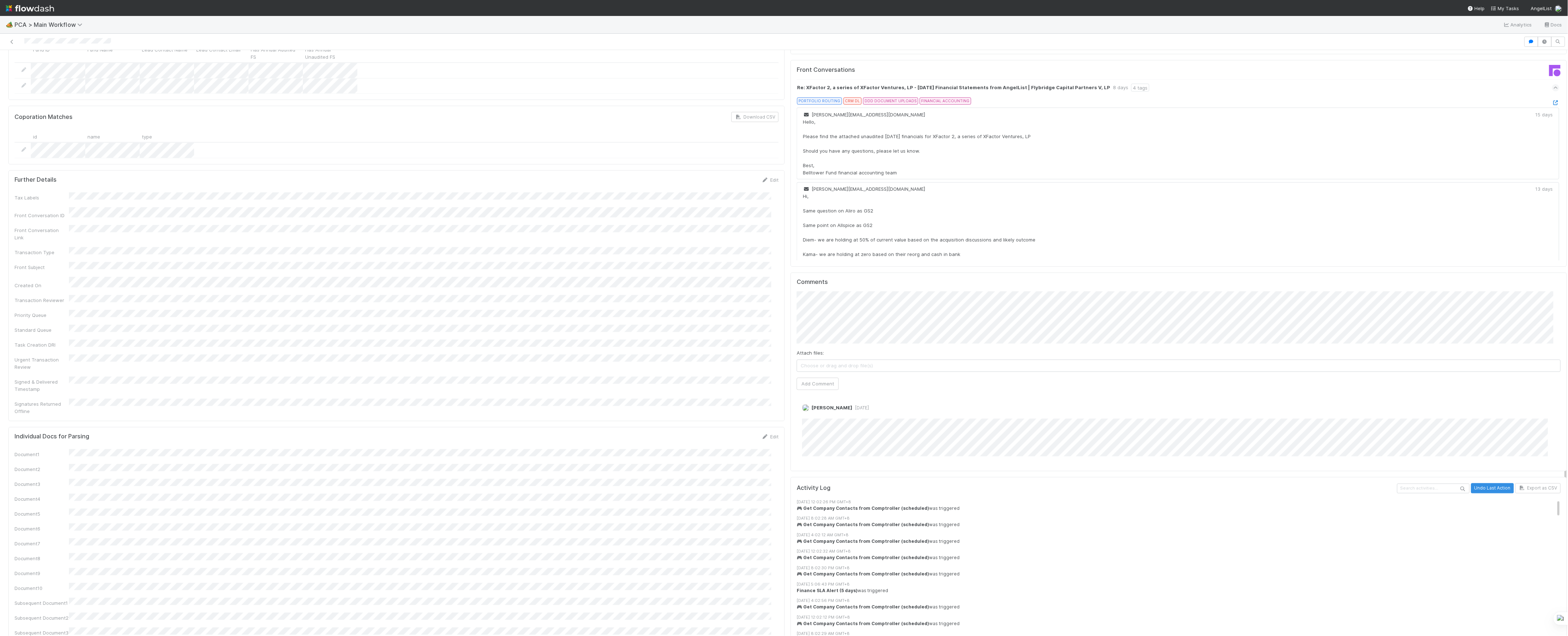
scroll to position [870, 0]
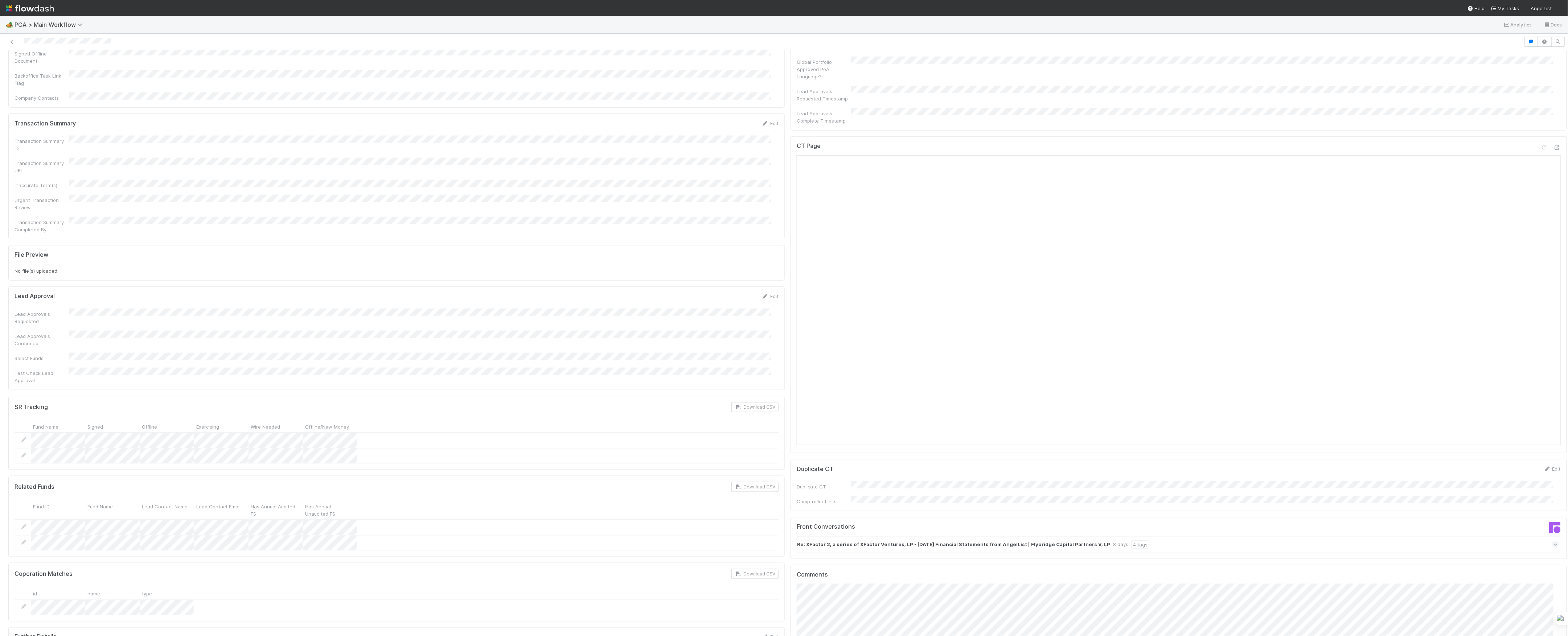
scroll to position [435, 0]
click at [1541, 299] on icon at bounding box center [1544, 302] width 7 height 5
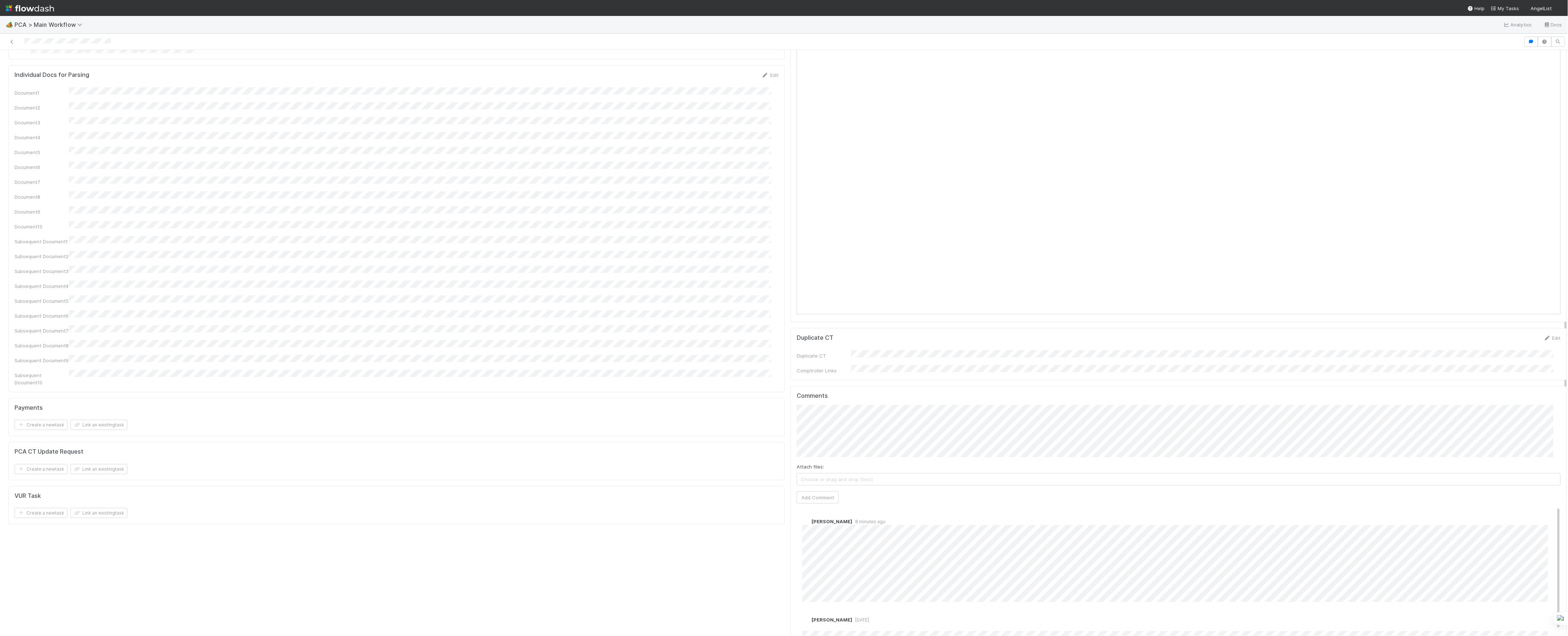
scroll to position [725, 0]
drag, startPoint x: 782, startPoint y: 422, endPoint x: 788, endPoint y: 421, distance: 6.1
click at [788, 424] on div "Review Notes Edit Review Note(s) Review Note Affected Funds Review Note Lead Em…" at bounding box center [1178, 214] width 782 height 1737
click at [842, 341] on span "[PERSON_NAME]" at bounding box center [857, 343] width 46 height 6
click at [828, 453] on button "Add Comment" at bounding box center [817, 459] width 42 height 12
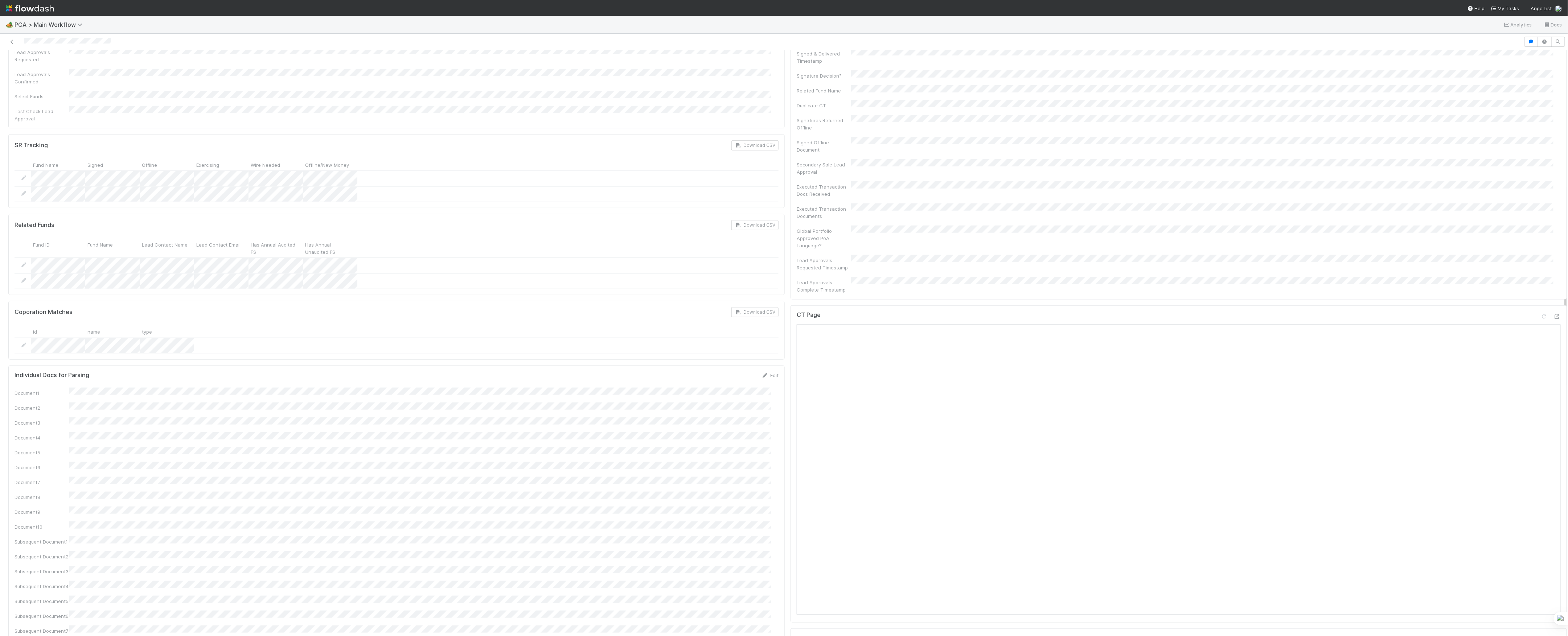
scroll to position [677, 0]
click at [808, 536] on link "Edit" at bounding box center [812, 539] width 9 height 6
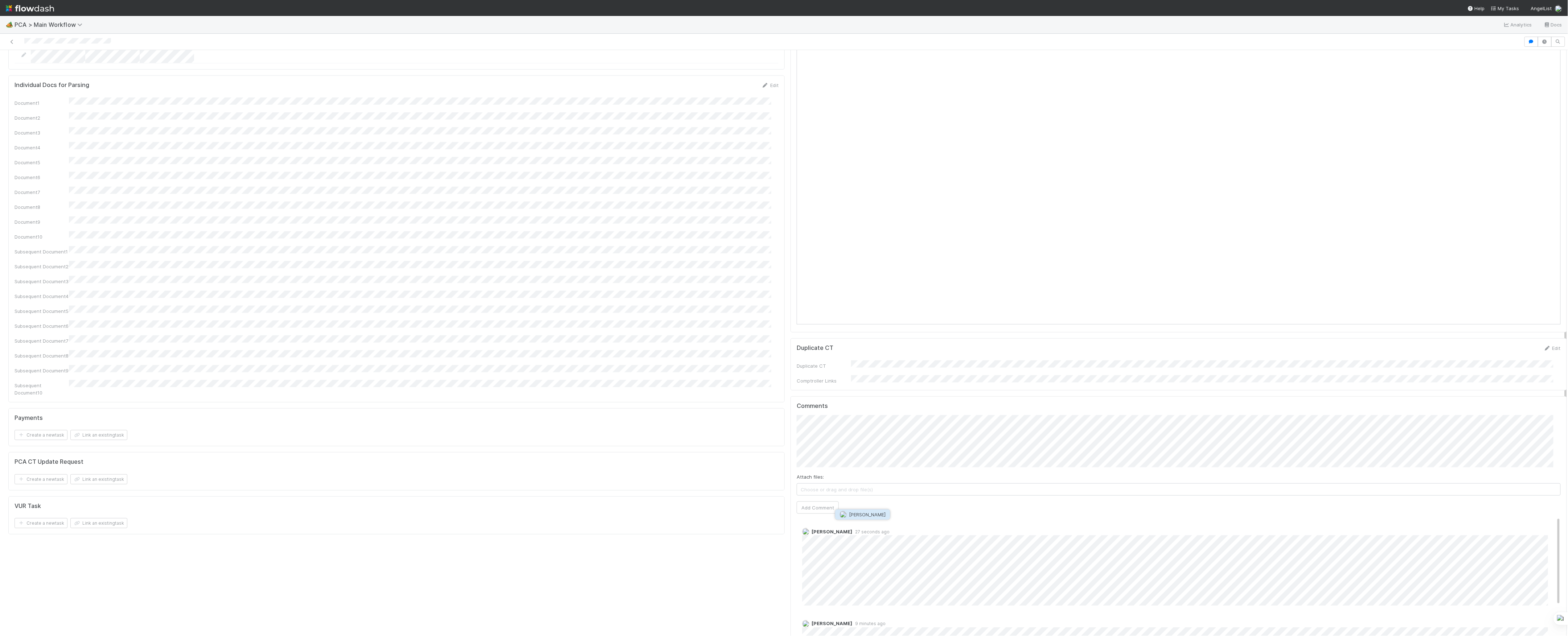
click at [866, 515] on span "[PERSON_NAME]" at bounding box center [867, 515] width 37 height 6
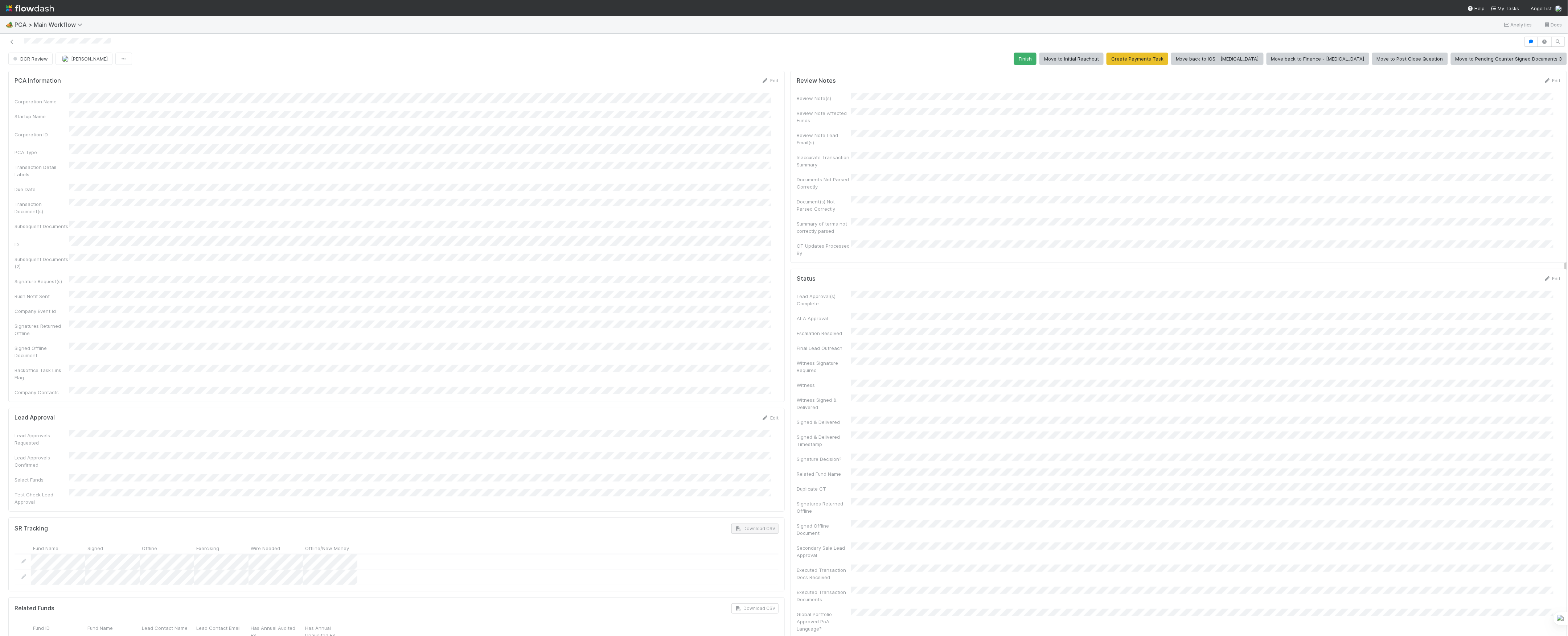
scroll to position [0, 0]
click at [1037, 59] on button "Finish" at bounding box center [1025, 62] width 23 height 12
click at [77, 59] on button "[PERSON_NAME]" at bounding box center [84, 62] width 57 height 12
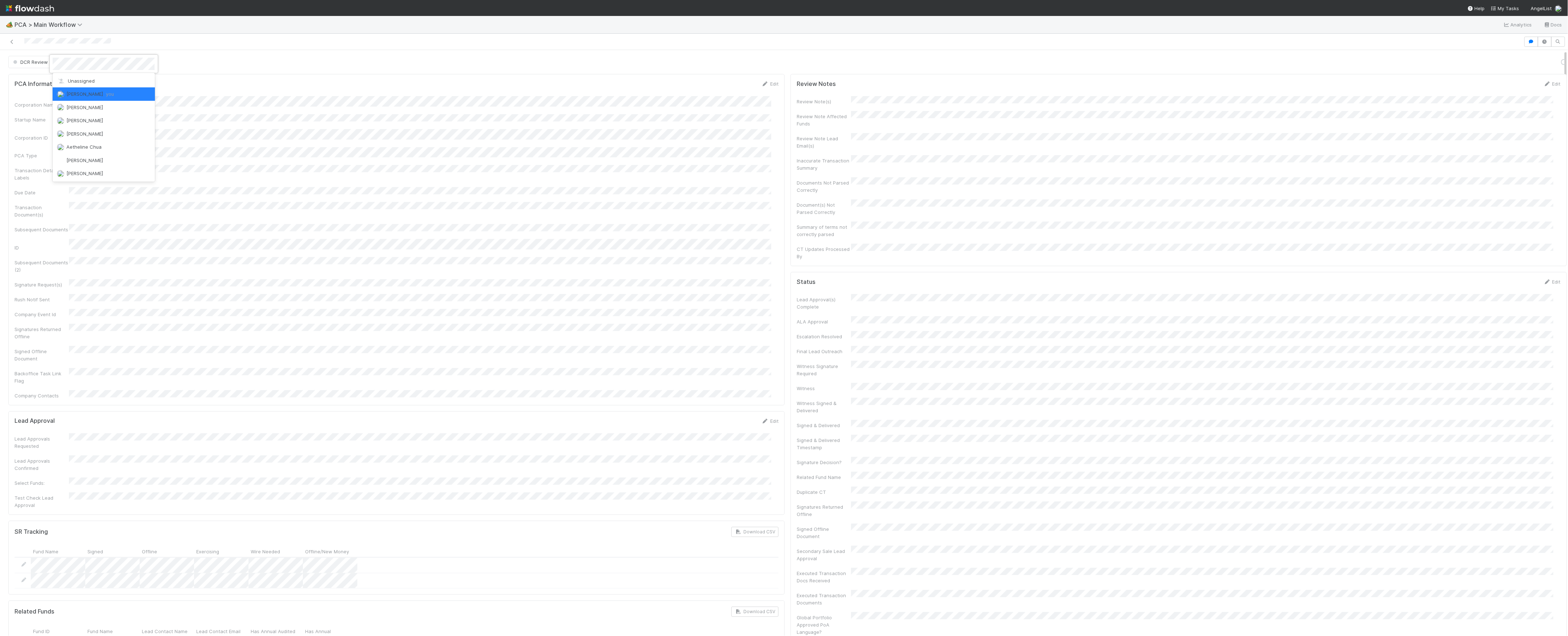
click at [209, 67] on div at bounding box center [784, 318] width 1568 height 636
click at [101, 66] on button "[PERSON_NAME]" at bounding box center [84, 62] width 57 height 12
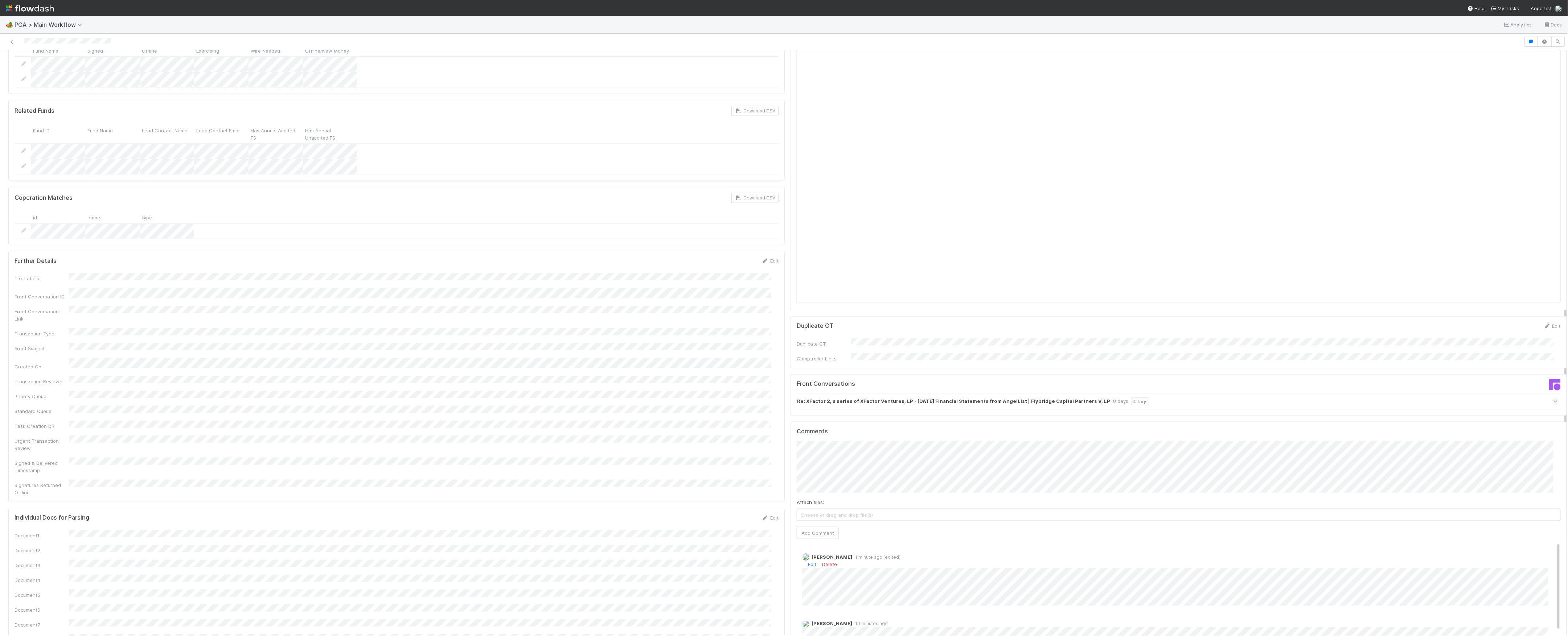
scroll to position [677, 0]
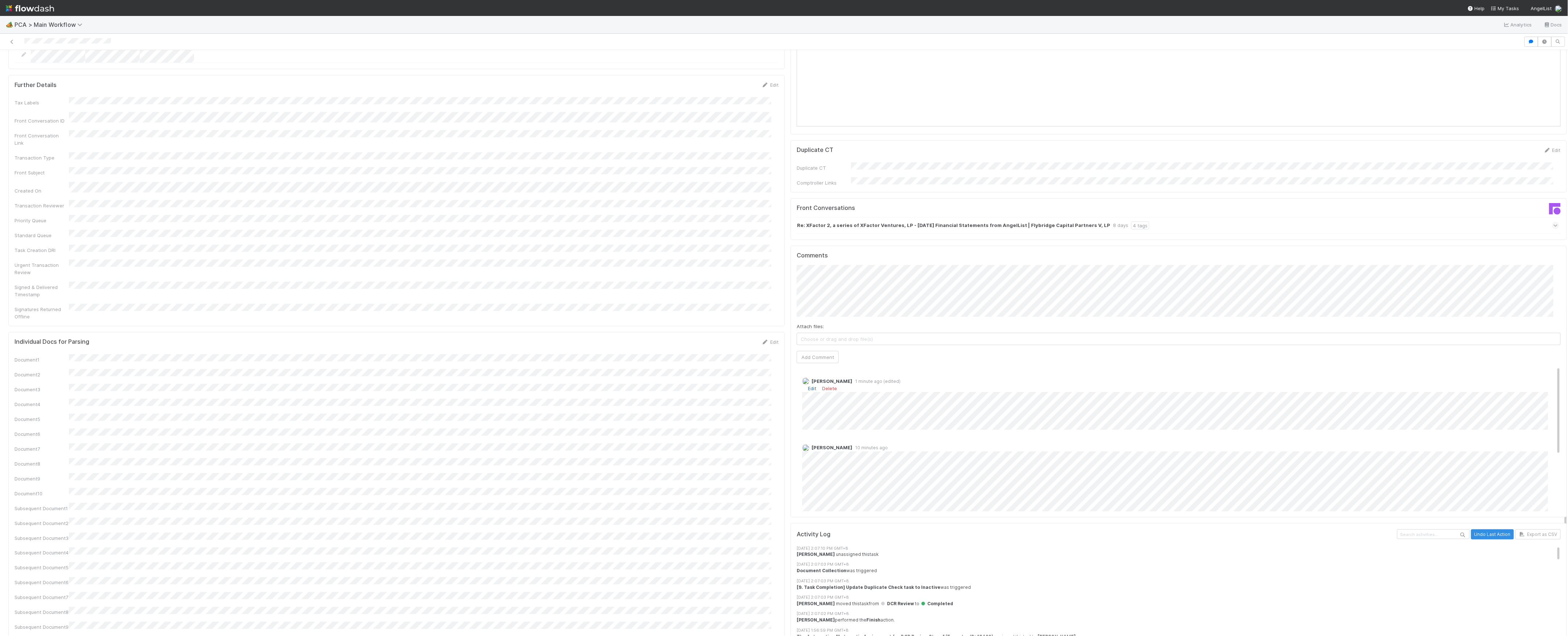
click at [808, 386] on link "Edit" at bounding box center [812, 389] width 9 height 6
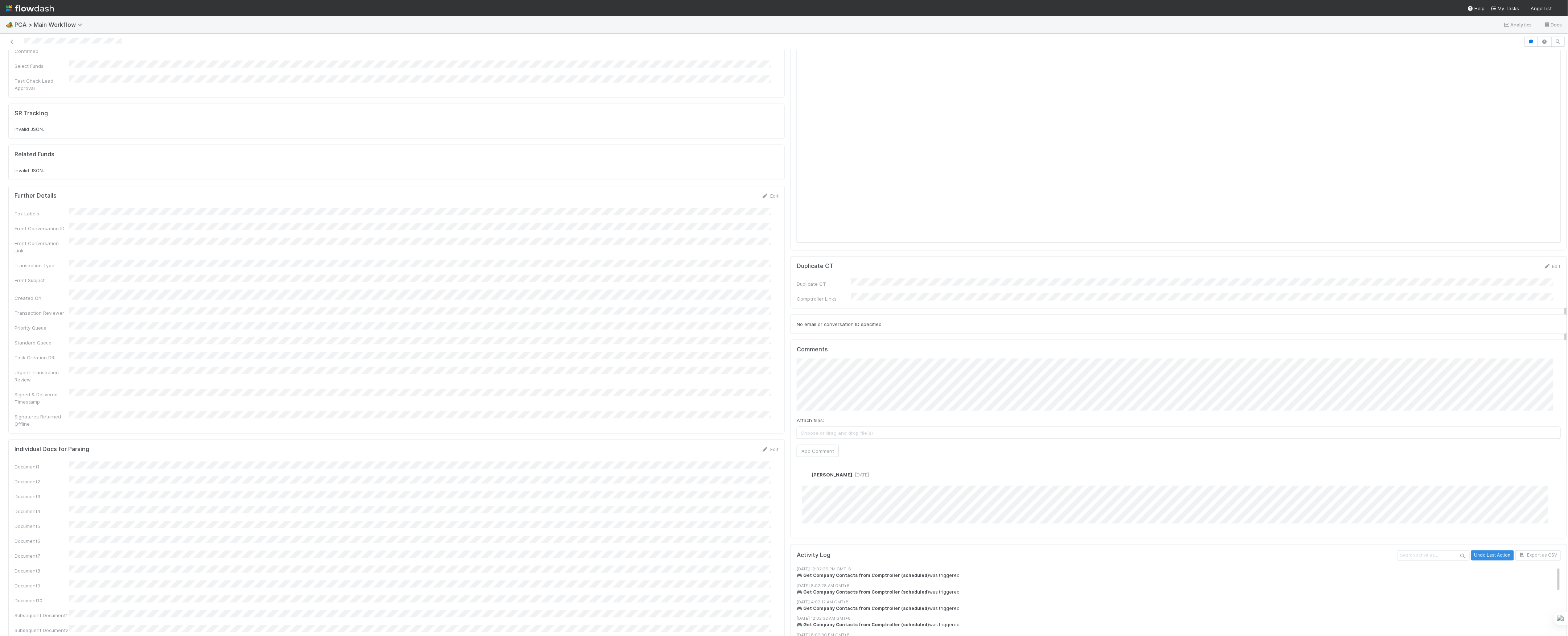
scroll to position [774, 0]
